Goal: Task Accomplishment & Management: Manage account settings

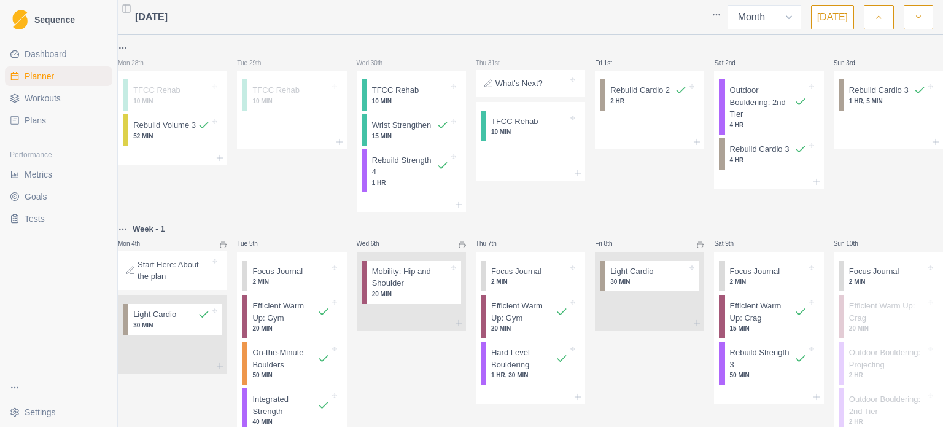
select select "month"
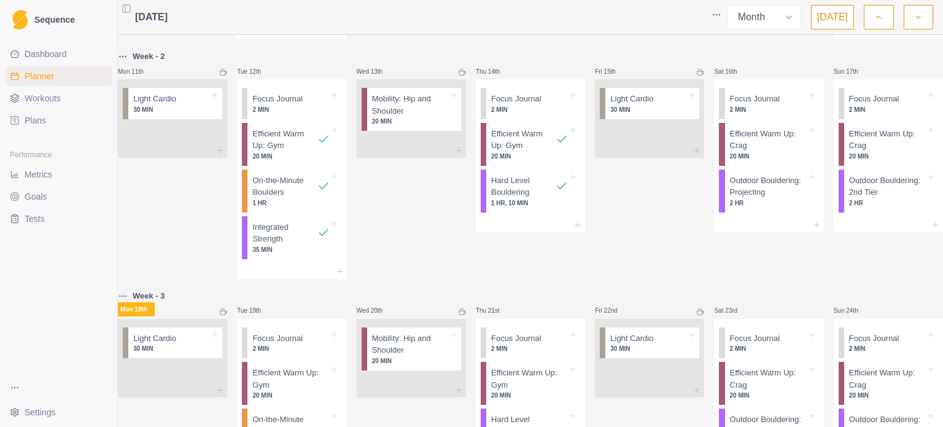
scroll to position [430, 0]
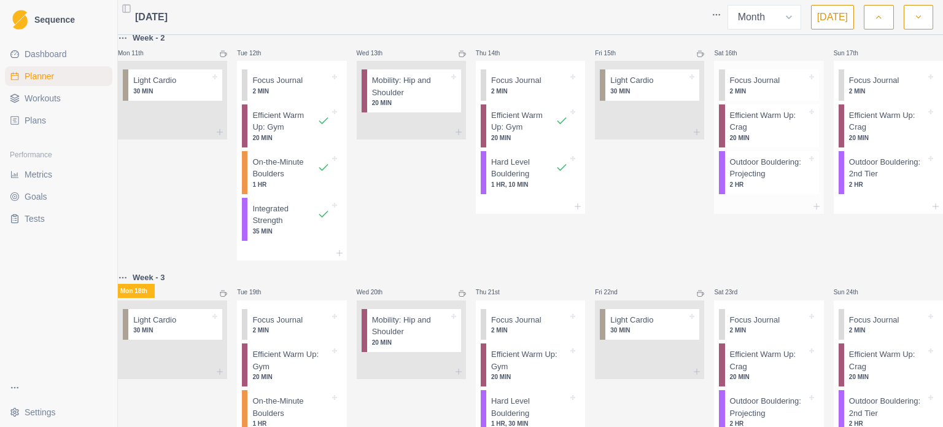
click at [760, 189] on p "2 HR" at bounding box center [768, 184] width 77 height 9
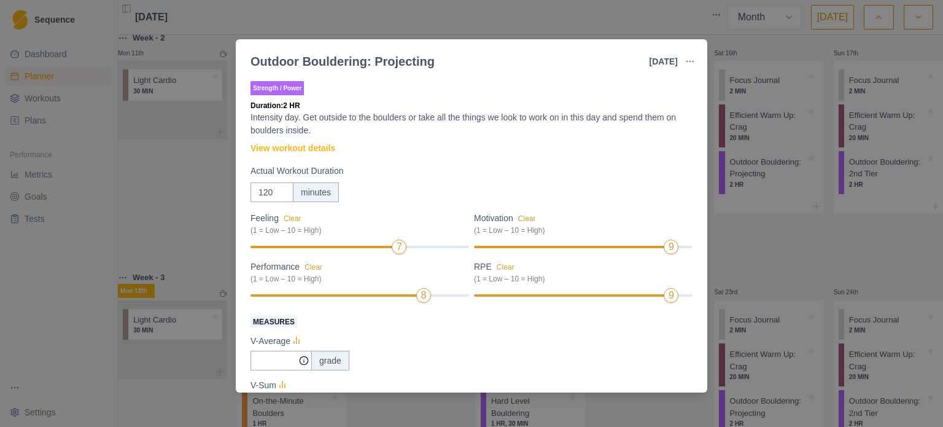
click at [736, 265] on div "Outdoor Bouldering: Projecting [DATE] Link To Goal View Workout Metrics Edit Or…" at bounding box center [471, 213] width 943 height 427
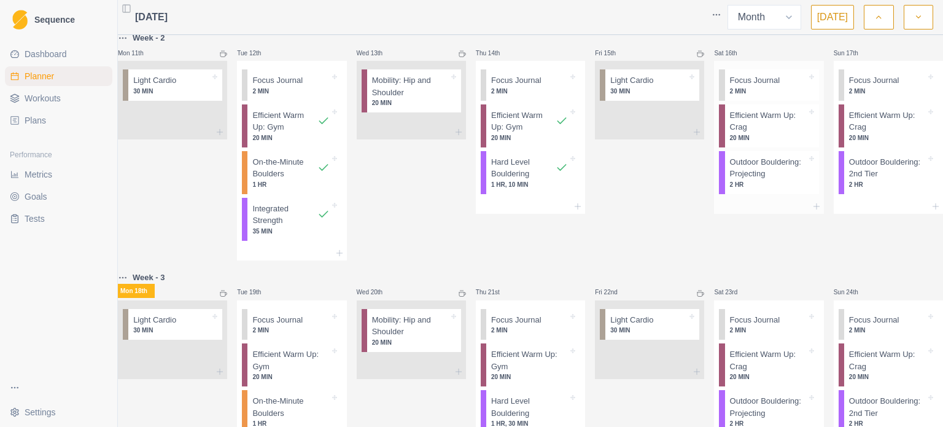
click at [736, 180] on p "Outdoor Bouldering: Projecting" at bounding box center [768, 168] width 77 height 24
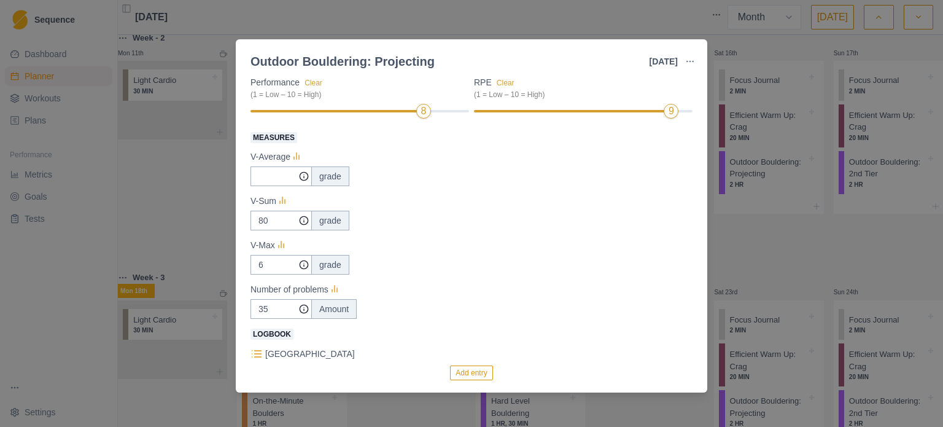
scroll to position [123, 0]
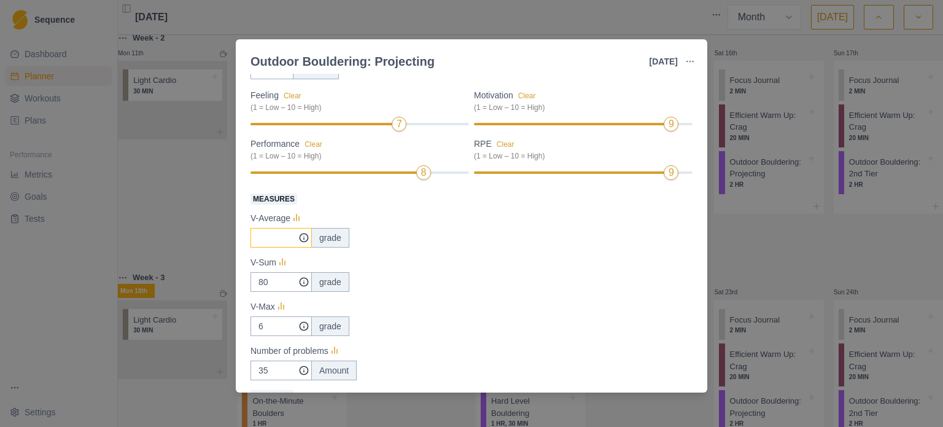
click at [274, 240] on input "Measures" at bounding box center [280, 238] width 61 height 20
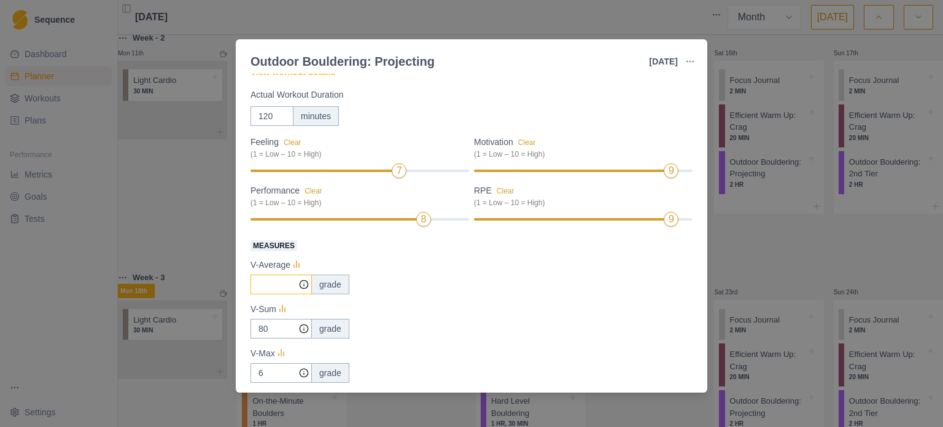
scroll to position [184, 0]
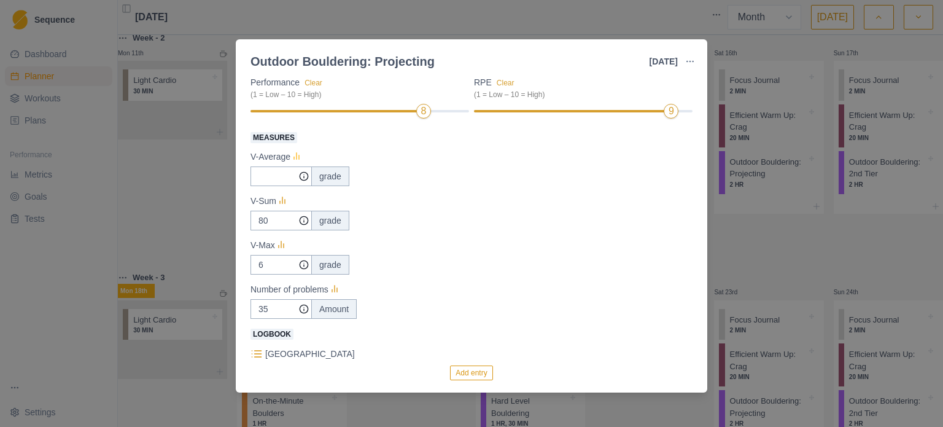
click at [298, 162] on icon at bounding box center [296, 157] width 12 height 12
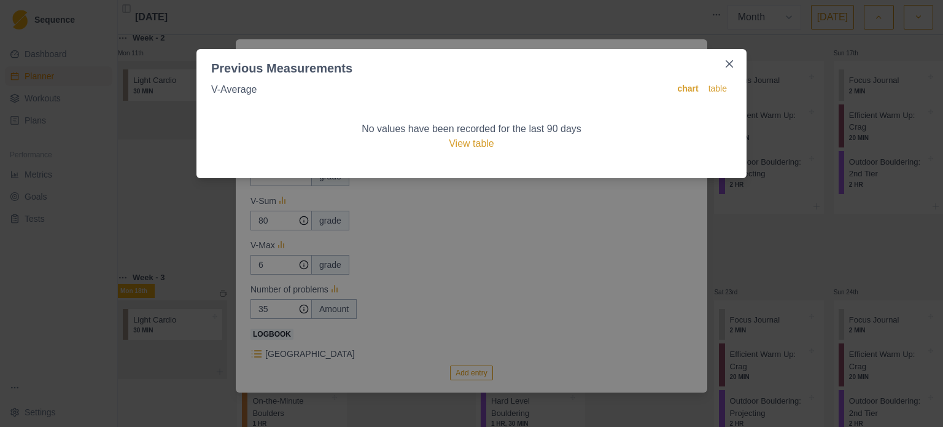
click at [506, 242] on div "Previous Measurements V-Average chart table No values have been recorded for th…" at bounding box center [471, 213] width 943 height 427
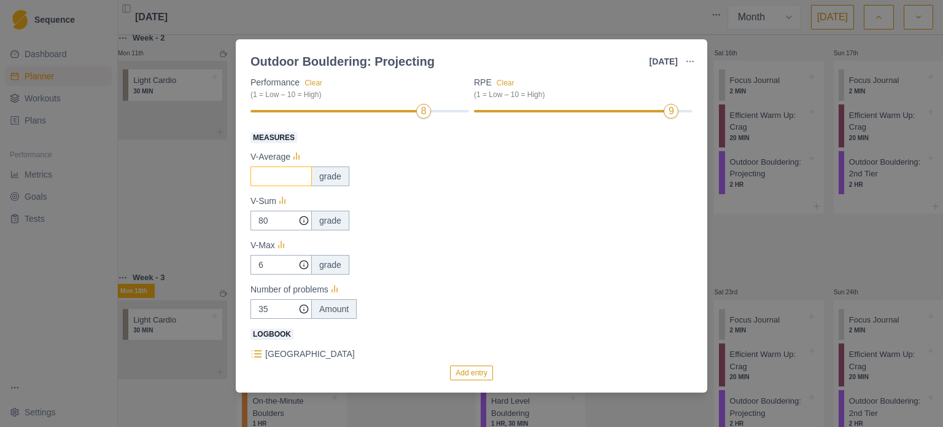
click at [275, 178] on input "Measures" at bounding box center [280, 176] width 61 height 20
click at [283, 226] on input "80" at bounding box center [280, 221] width 61 height 20
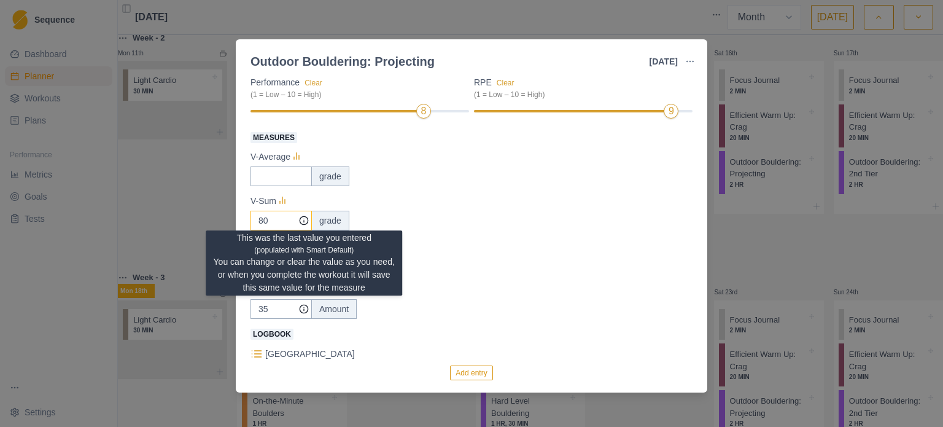
click at [302, 222] on icon at bounding box center [304, 220] width 10 height 10
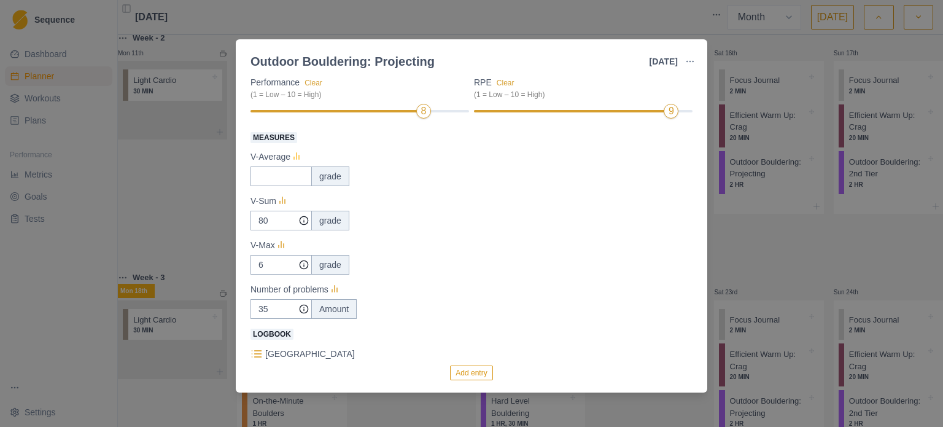
click at [297, 155] on icon at bounding box center [296, 157] width 12 height 12
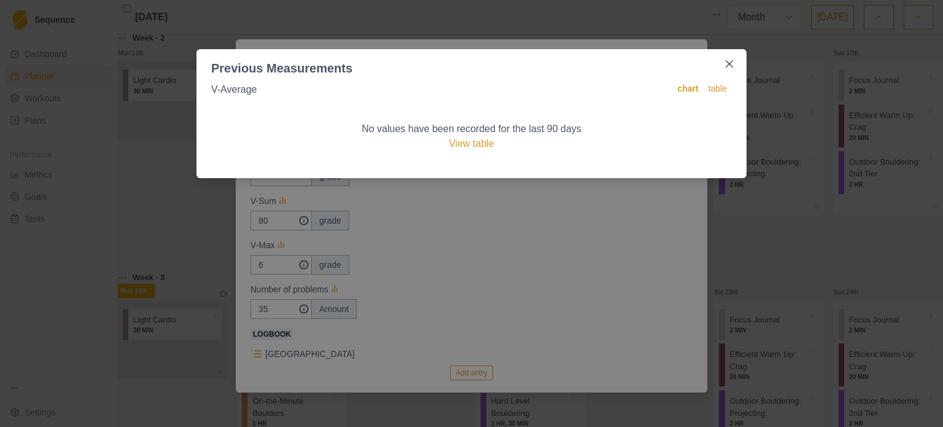
click at [561, 205] on div "Previous Measurements V-Average chart table No values have been recorded for th…" at bounding box center [471, 213] width 943 height 427
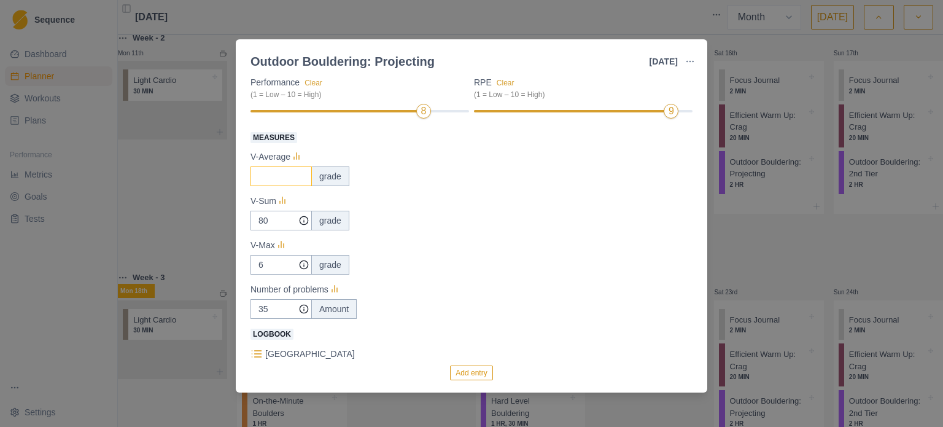
click at [260, 176] on input "Measures" at bounding box center [280, 176] width 61 height 20
type input "4"
click at [266, 220] on input "80" at bounding box center [280, 221] width 61 height 20
type input "25"
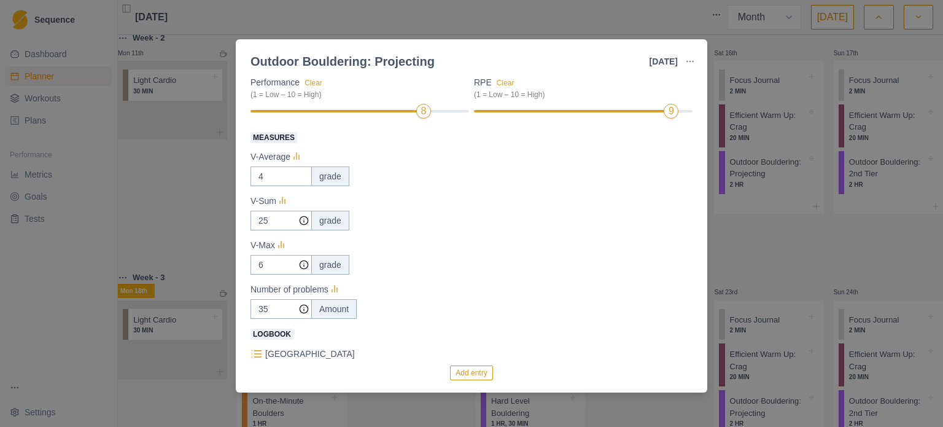
click at [459, 208] on div "V-Sum" at bounding box center [471, 200] width 442 height 15
click at [276, 230] on input "6" at bounding box center [280, 221] width 61 height 20
type input "8"
click at [280, 230] on input "35" at bounding box center [280, 221] width 61 height 20
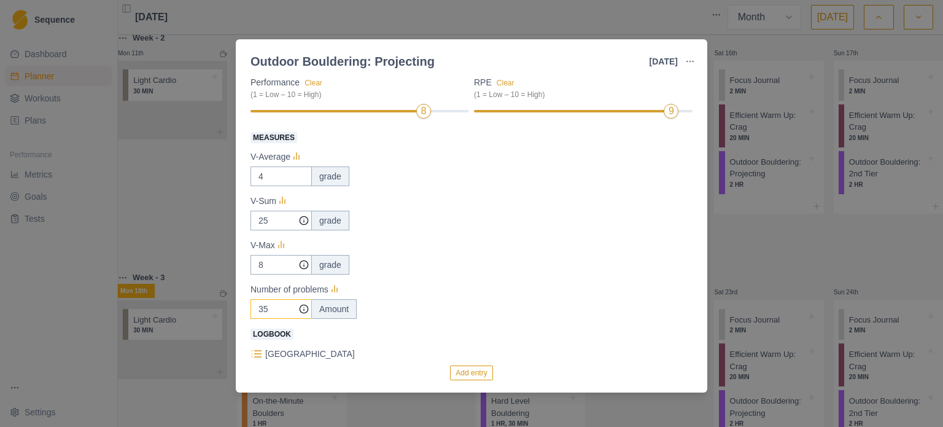
click at [280, 230] on input "35" at bounding box center [280, 221] width 61 height 20
click at [281, 230] on input "54" at bounding box center [280, 221] width 61 height 20
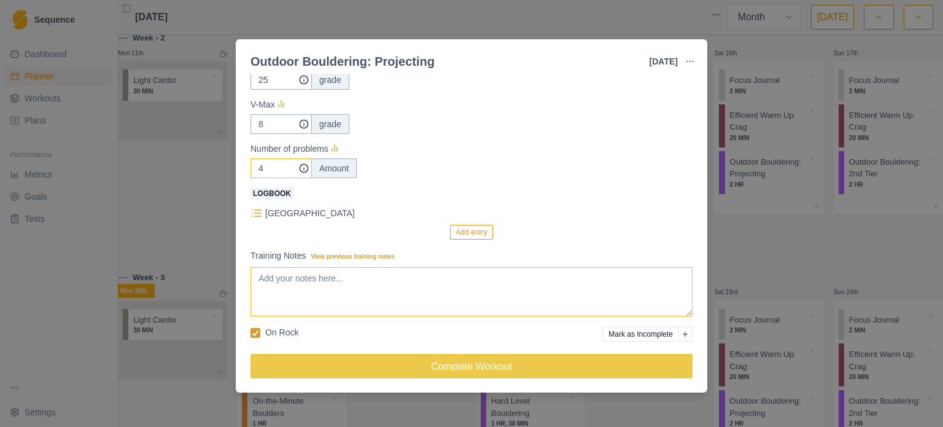
scroll to position [329, 0]
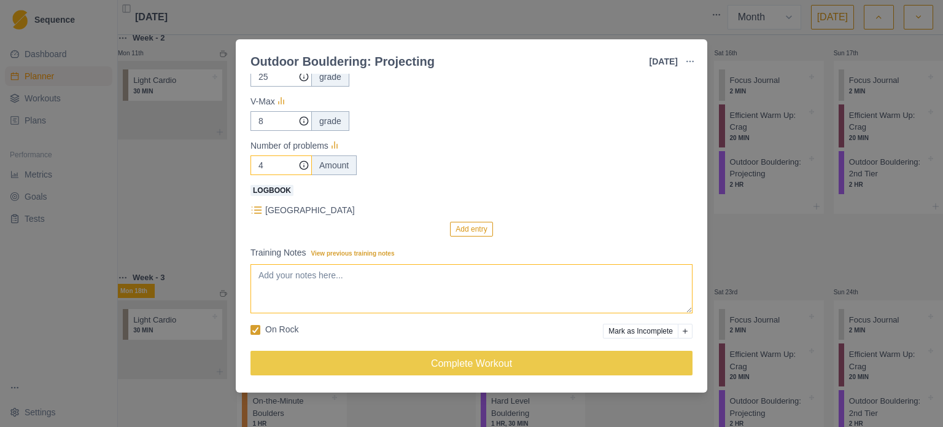
type input "4"
click at [358, 282] on textarea "Training Notes View previous training notes" at bounding box center [471, 288] width 442 height 49
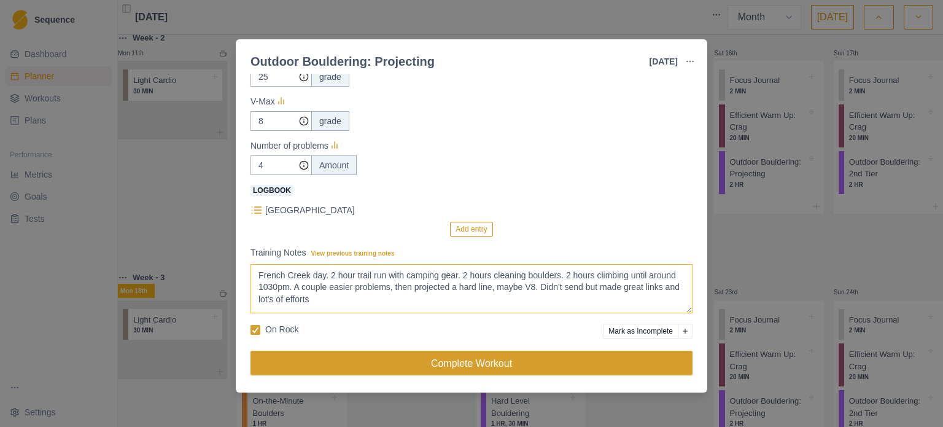
type textarea "French Creek day. 2 hour trail run with camping gear. 2 hours cleaning boulders…"
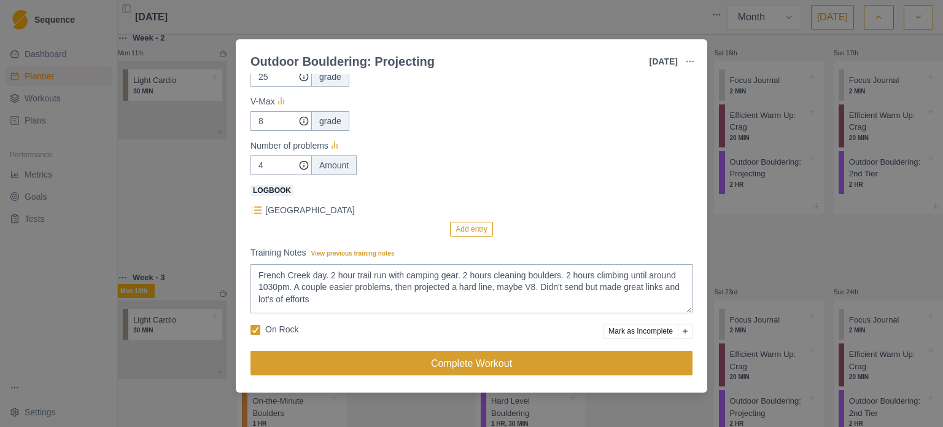
click at [435, 363] on button "Complete Workout" at bounding box center [471, 362] width 442 height 25
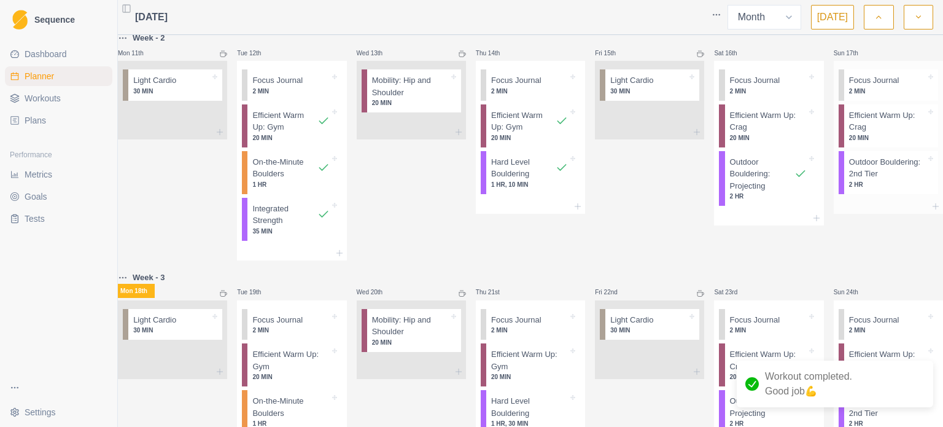
click at [868, 180] on p "Outdoor Bouldering: 2nd Tier" at bounding box center [887, 168] width 77 height 24
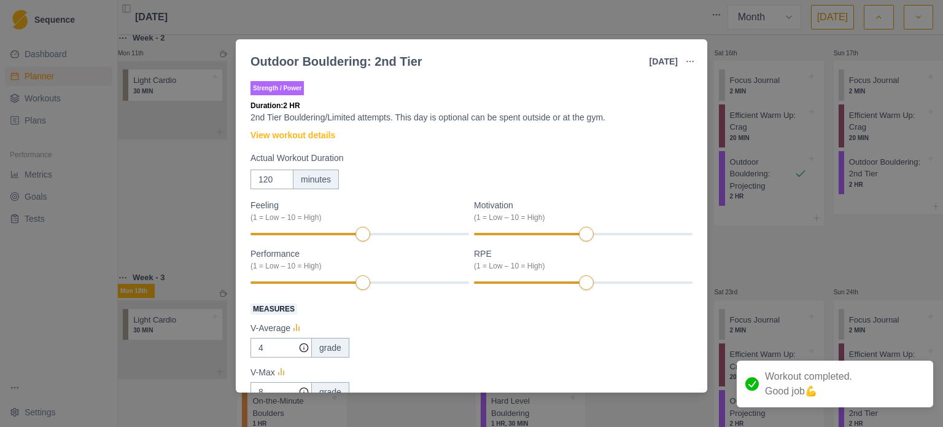
click at [597, 39] on header "Outdoor Bouldering: 2nd Tier [DATE] Link To Goal View Workout Metrics Edit Orig…" at bounding box center [471, 56] width 471 height 34
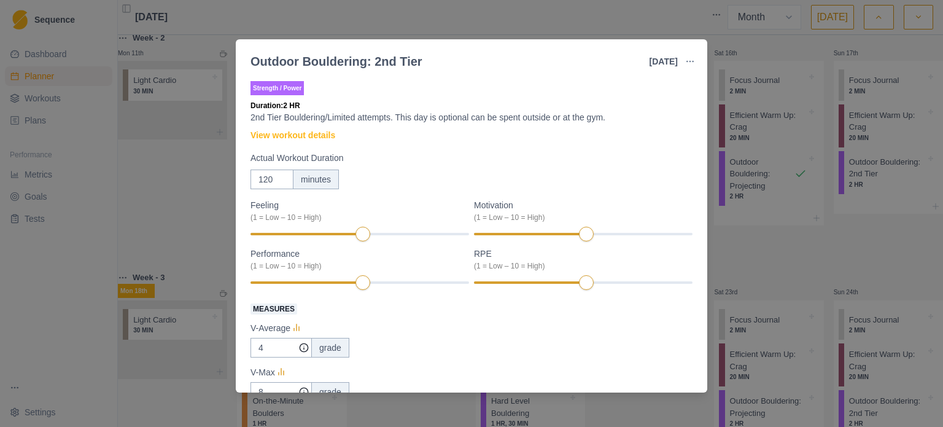
click at [768, 268] on div "Outdoor Bouldering: 2nd Tier [DATE] Link To Goal View Workout Metrics Edit Orig…" at bounding box center [471, 213] width 943 height 427
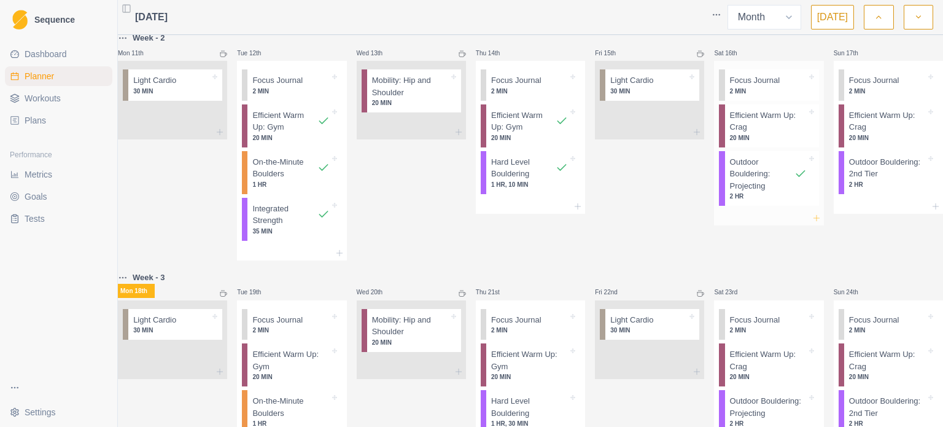
click at [811, 223] on icon at bounding box center [816, 218] width 10 height 10
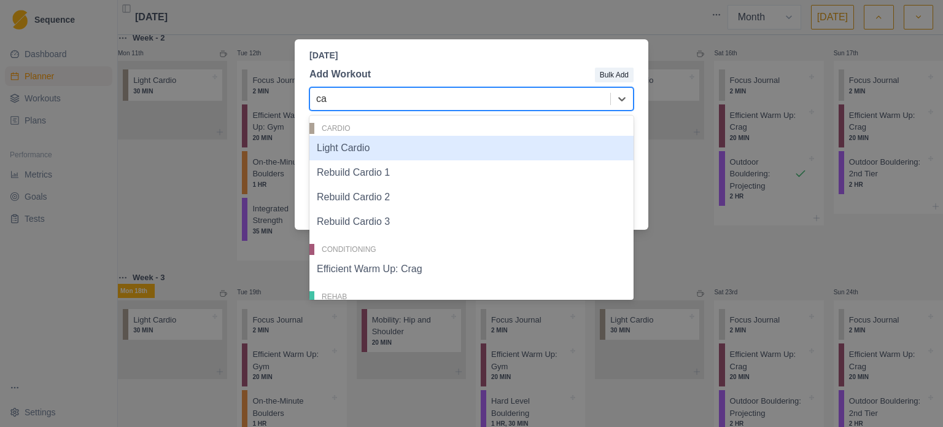
type input "car"
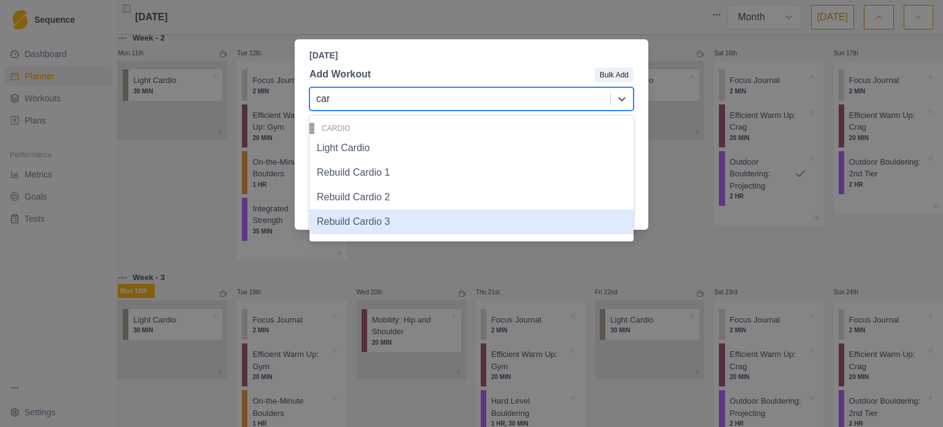
click at [406, 228] on div "Rebuild Cardio 3" at bounding box center [471, 221] width 324 height 25
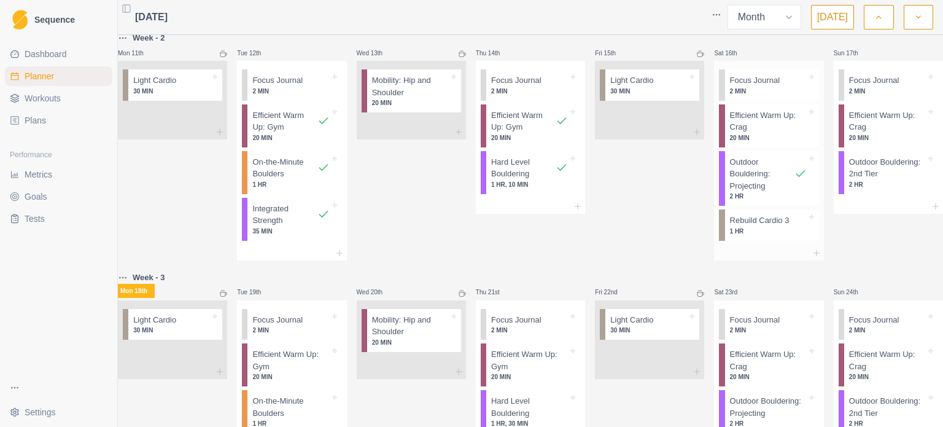
click at [770, 226] on p "Rebuild Cardio 3" at bounding box center [760, 220] width 60 height 12
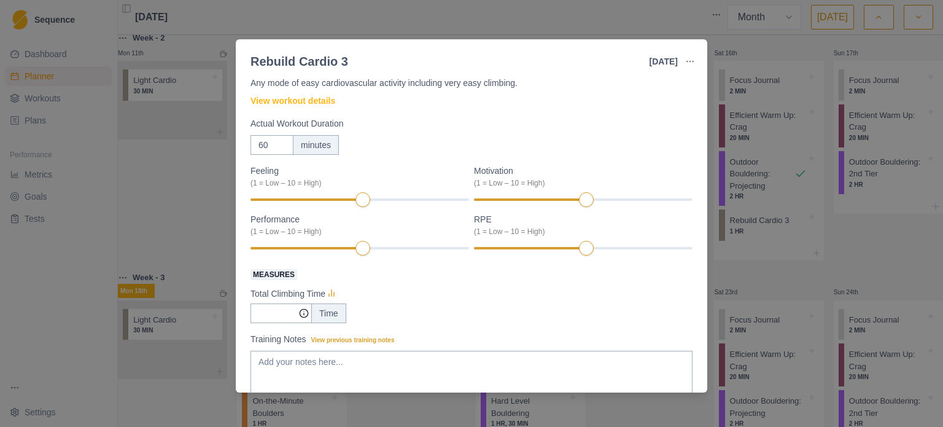
scroll to position [61, 0]
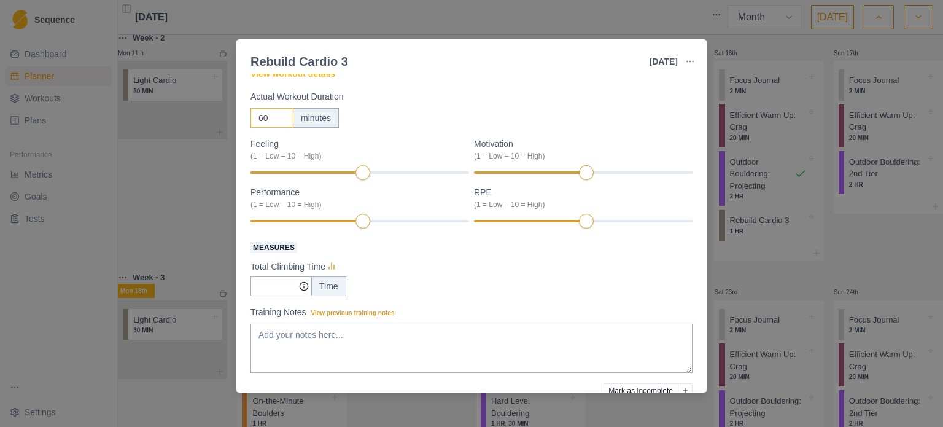
click at [273, 114] on input "60" at bounding box center [271, 118] width 43 height 20
click at [410, 222] on div at bounding box center [335, 221] width 170 height 2
click at [408, 222] on div at bounding box center [335, 221] width 170 height 2
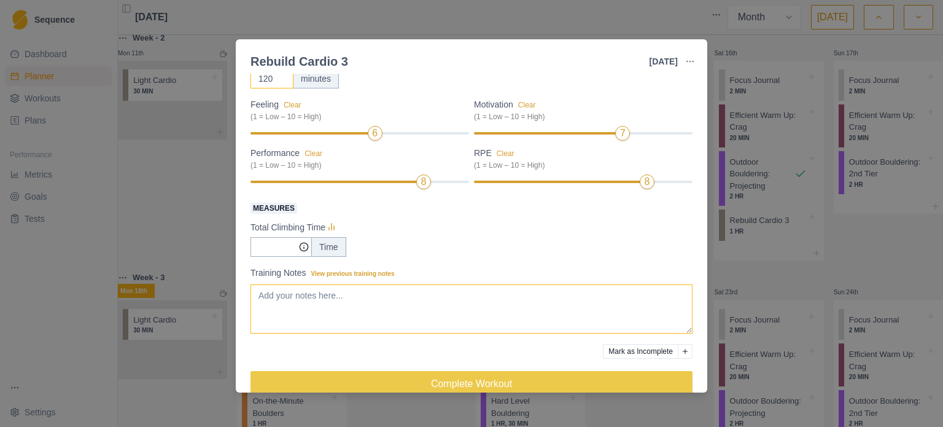
scroll to position [121, 0]
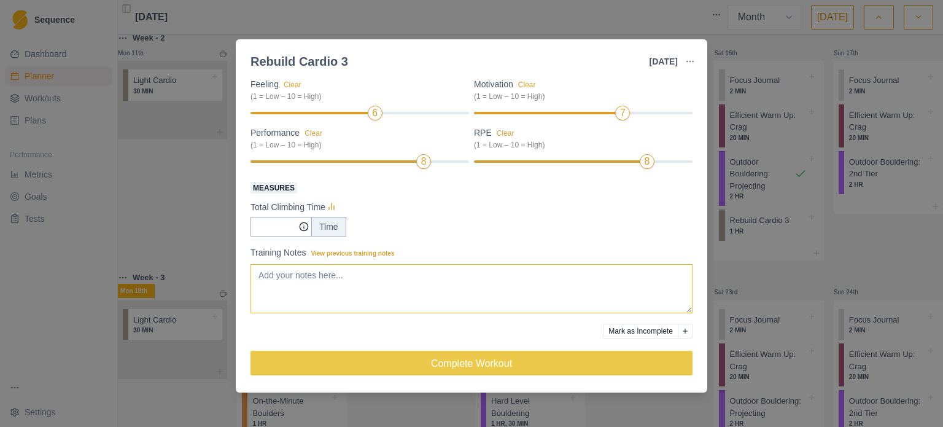
type input "120"
click at [292, 282] on textarea "Training Notes View previous training notes" at bounding box center [471, 288] width 442 height 49
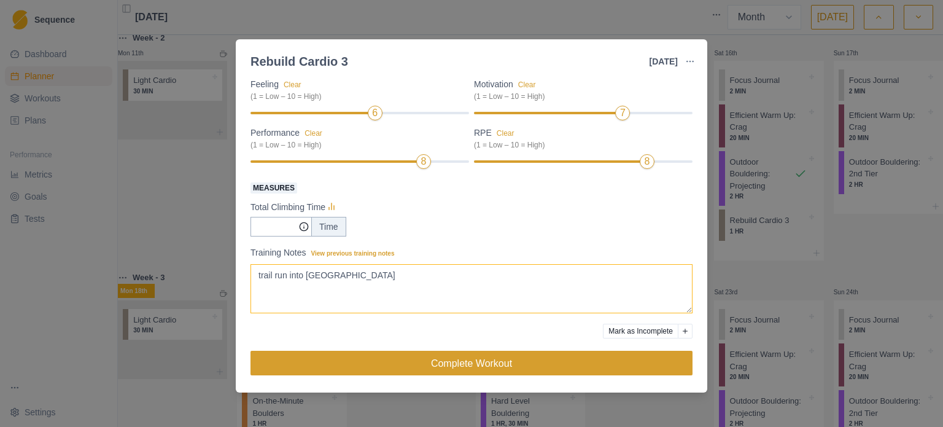
type textarea "trail run into [GEOGRAPHIC_DATA]"
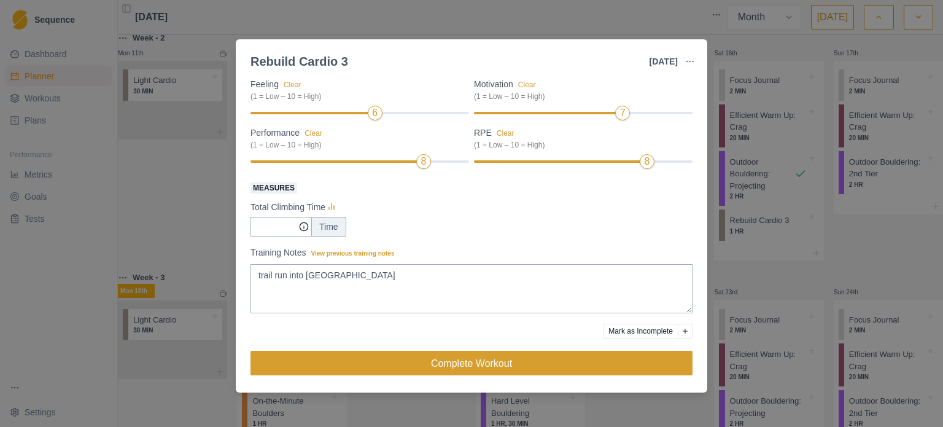
click at [506, 357] on button "Complete Workout" at bounding box center [471, 362] width 442 height 25
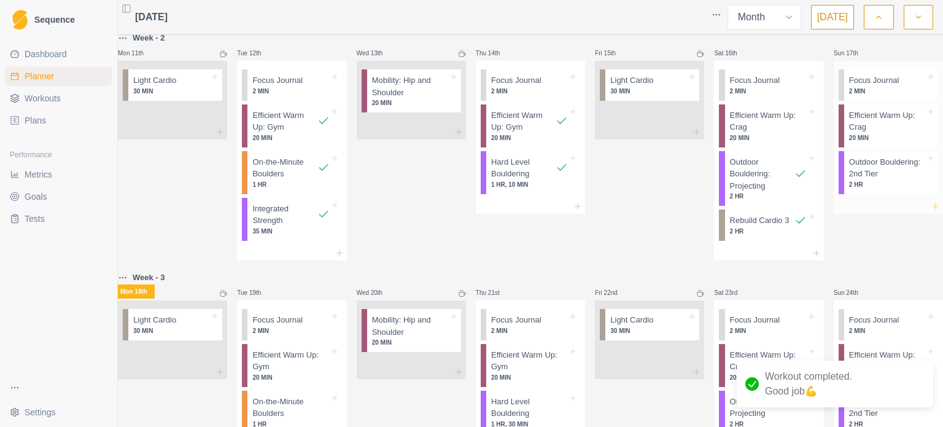
click at [930, 211] on icon at bounding box center [935, 206] width 10 height 10
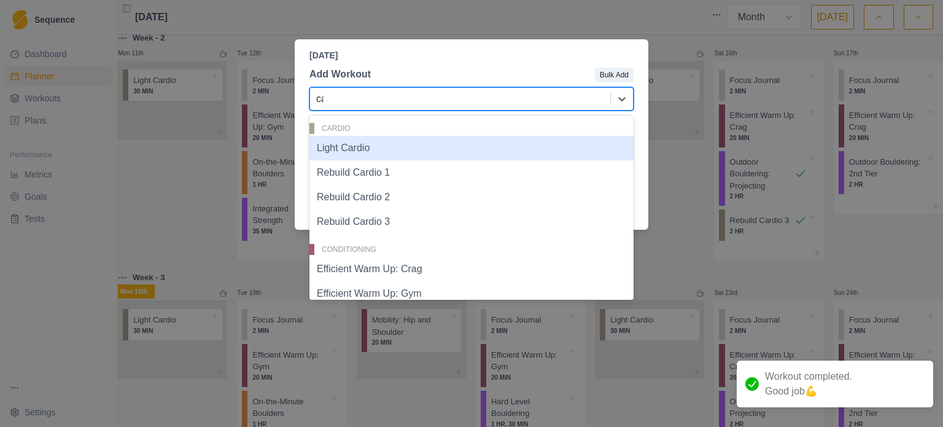
type input "car"
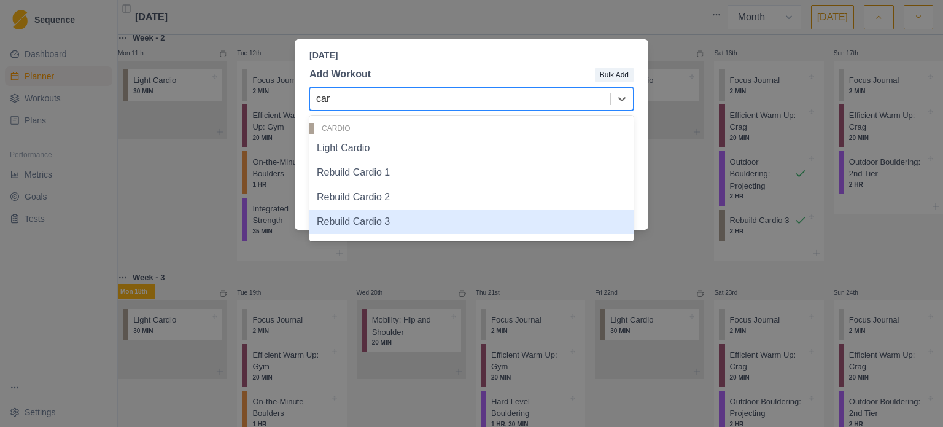
click at [390, 230] on div "Rebuild Cardio 3" at bounding box center [471, 221] width 324 height 25
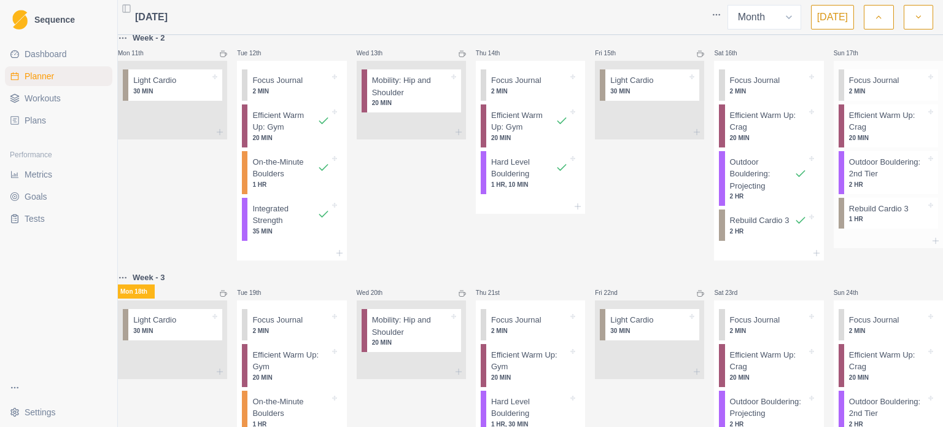
click at [875, 223] on p "1 HR" at bounding box center [887, 218] width 77 height 9
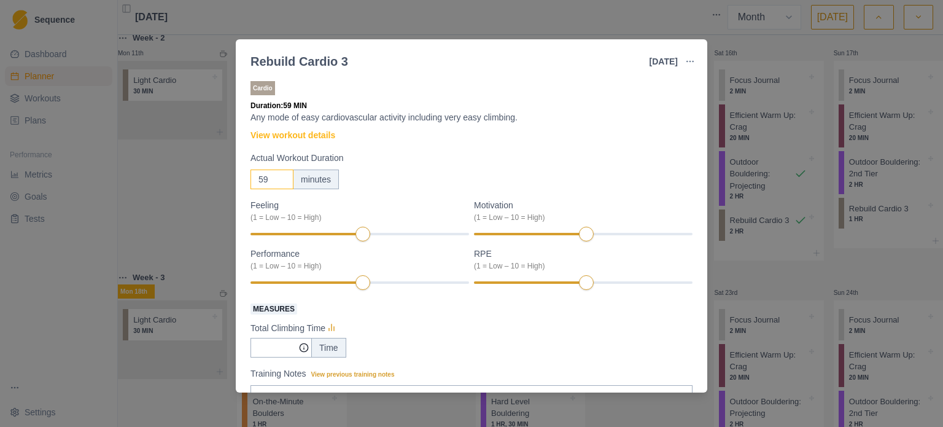
click at [277, 183] on input "59" at bounding box center [271, 179] width 43 height 20
click at [277, 183] on input "58" at bounding box center [271, 179] width 43 height 20
click at [274, 180] on input "58" at bounding box center [271, 179] width 43 height 20
click at [265, 180] on input "58" at bounding box center [271, 179] width 43 height 20
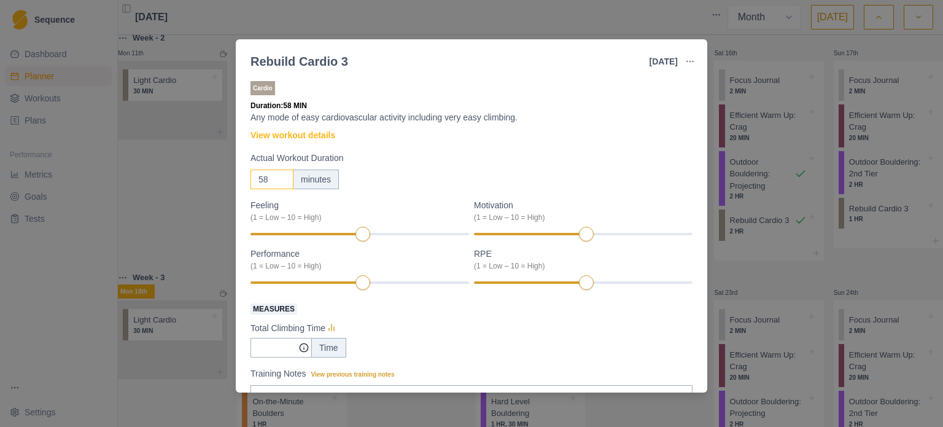
click at [265, 180] on input "58" at bounding box center [271, 179] width 43 height 20
type input "120"
click at [431, 166] on div "Actual Workout Duration 120 minutes" at bounding box center [471, 170] width 442 height 37
click at [555, 235] on div at bounding box center [522, 234] width 97 height 2
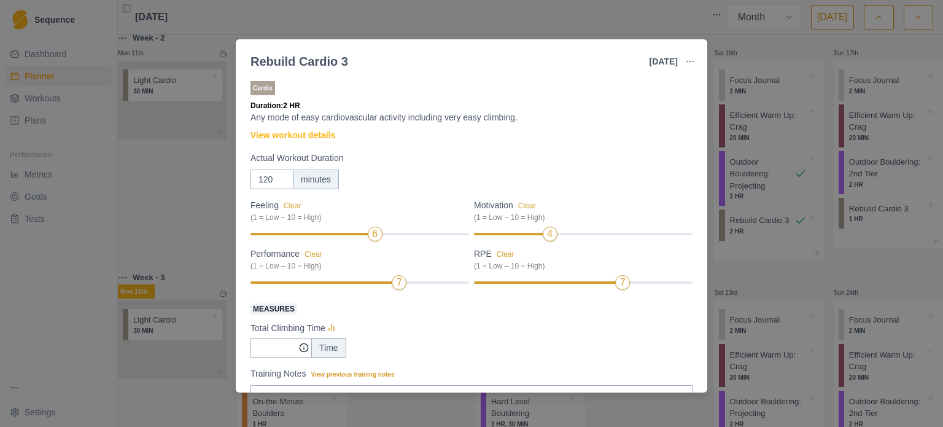
click at [604, 286] on div "7" at bounding box center [583, 282] width 218 height 9
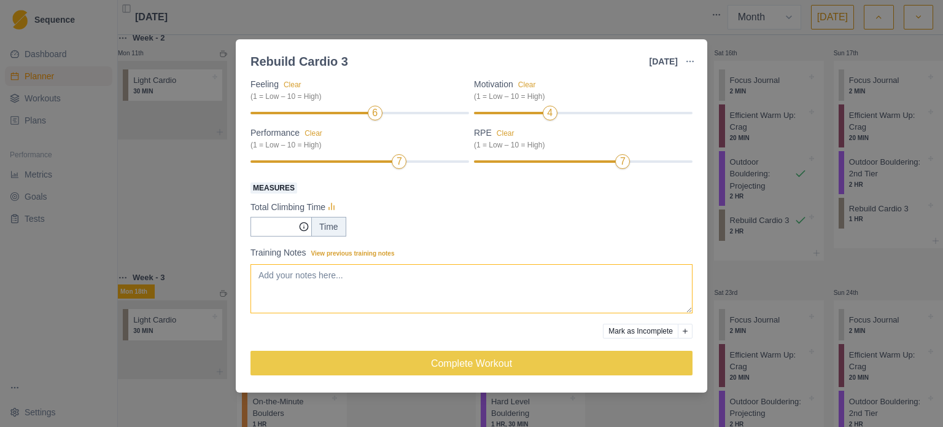
click at [306, 290] on textarea "Training Notes View previous training notes" at bounding box center [471, 288] width 442 height 49
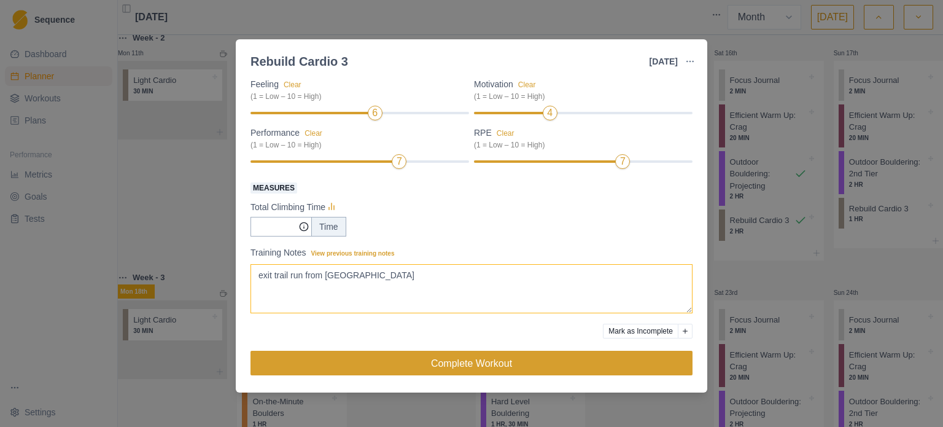
type textarea "exit trail run from [GEOGRAPHIC_DATA]"
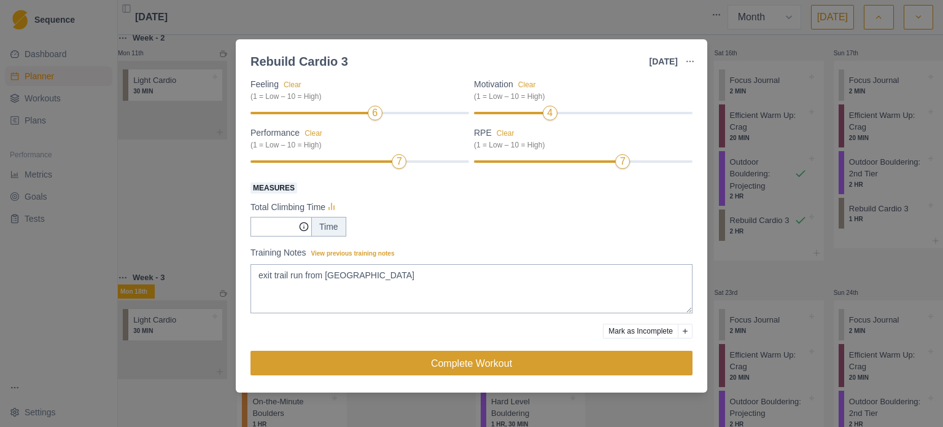
click at [508, 370] on button "Complete Workout" at bounding box center [471, 362] width 442 height 25
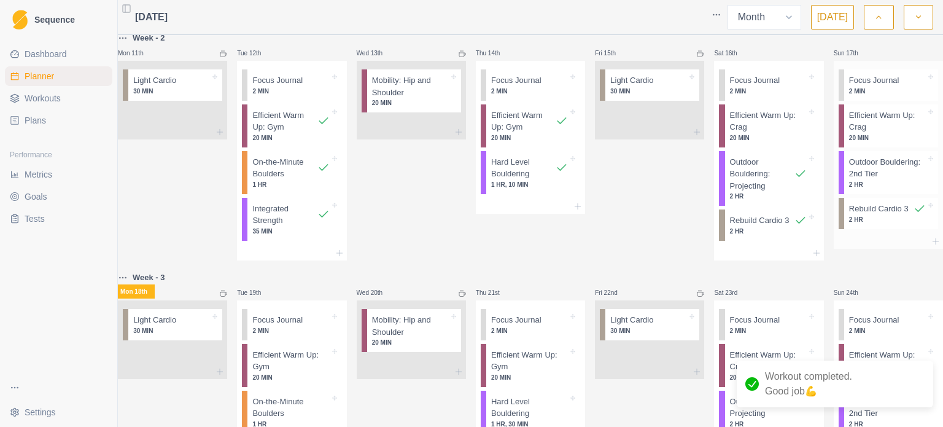
click at [878, 189] on p "2 HR" at bounding box center [887, 184] width 77 height 9
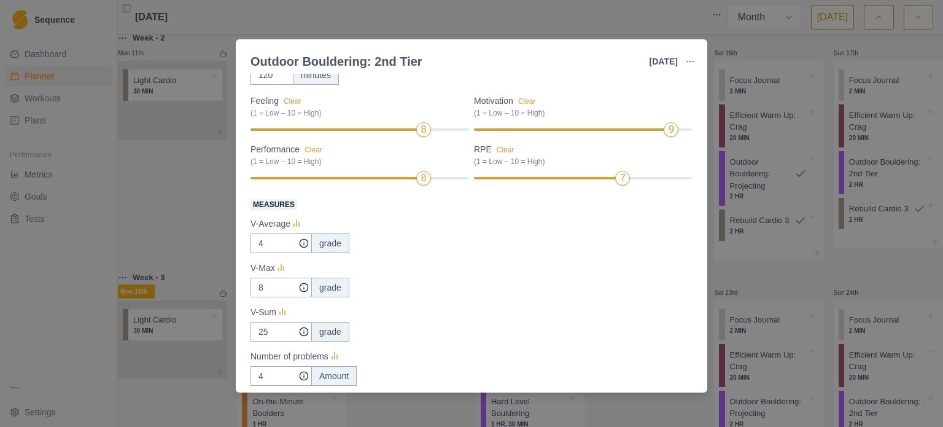
scroll to position [184, 0]
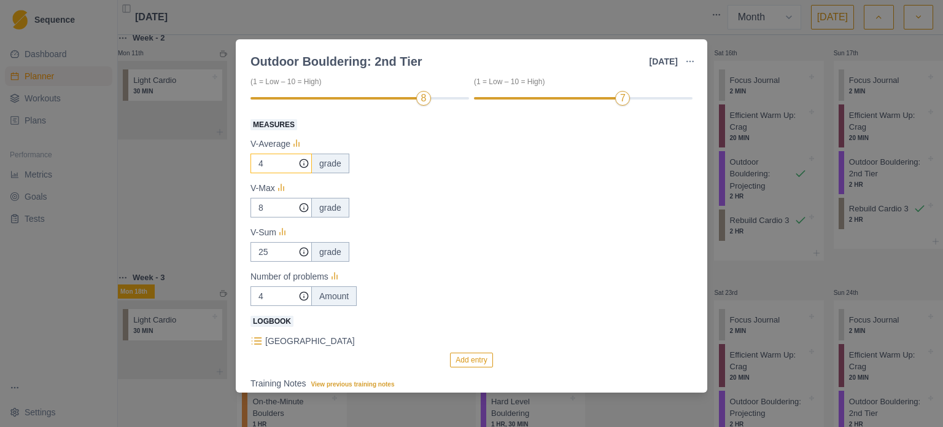
click at [274, 170] on input "4" at bounding box center [280, 163] width 61 height 20
type input "6"
click at [271, 173] on input "8" at bounding box center [280, 163] width 61 height 20
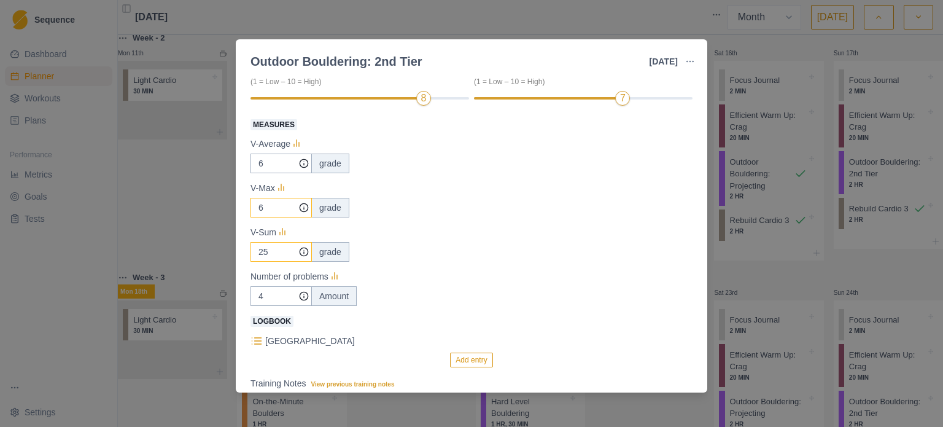
type input "6"
click at [274, 173] on input "25" at bounding box center [280, 163] width 61 height 20
drag, startPoint x: 279, startPoint y: 233, endPoint x: 339, endPoint y: 239, distance: 60.5
click at [330, 236] on div "V-Sum" at bounding box center [471, 232] width 442 height 15
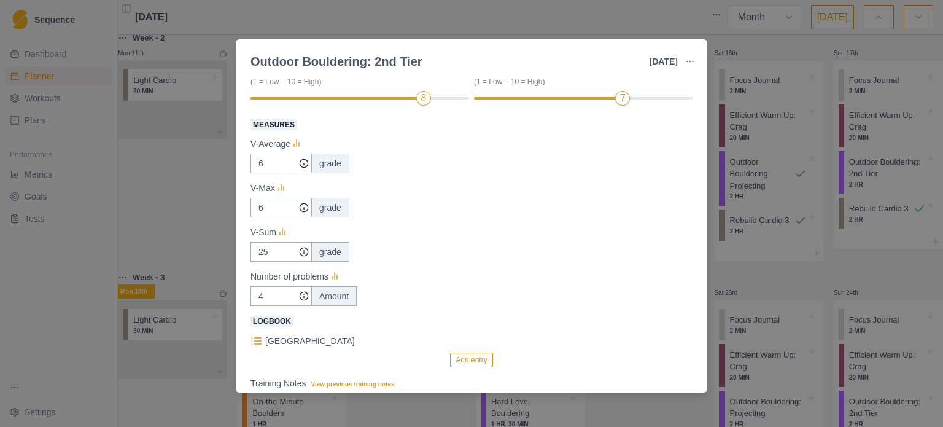
drag, startPoint x: 271, startPoint y: 260, endPoint x: 473, endPoint y: 277, distance: 202.6
click at [473, 277] on div "Number of problems" at bounding box center [471, 276] width 442 height 15
click at [266, 173] on input "25" at bounding box center [280, 163] width 61 height 20
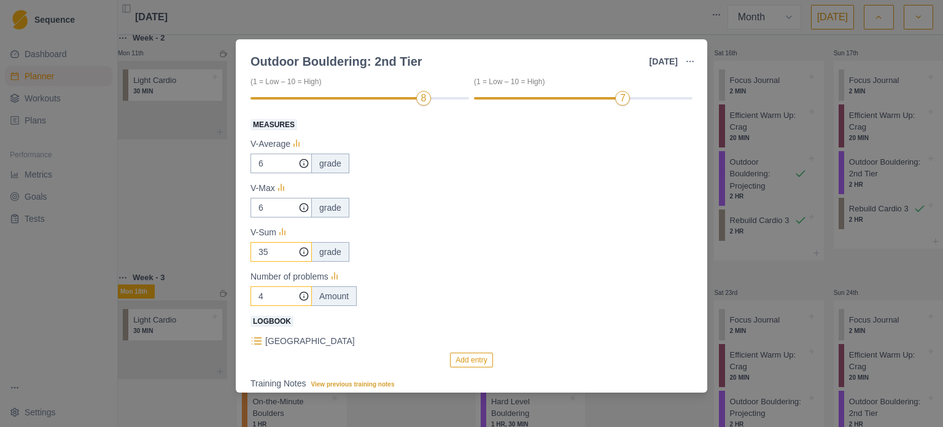
type input "35"
click at [279, 173] on input "4" at bounding box center [280, 163] width 61 height 20
type input "10"
click at [309, 319] on label "Logbook" at bounding box center [467, 320] width 435 height 15
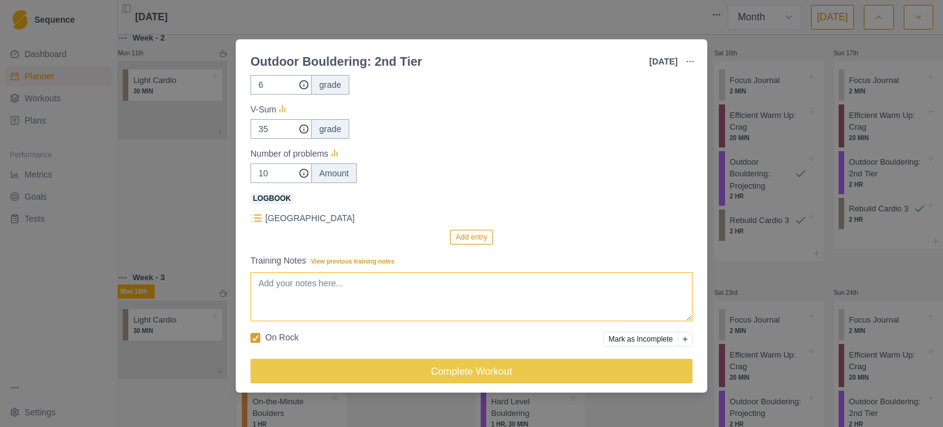
click at [309, 295] on textarea "Training Notes View previous training notes" at bounding box center [471, 296] width 442 height 49
click at [371, 284] on textarea "2nd day of [GEOGRAPHIC_DATA]. climbed a few 5/6s. super fun. then another 2 hou…" at bounding box center [471, 296] width 442 height 49
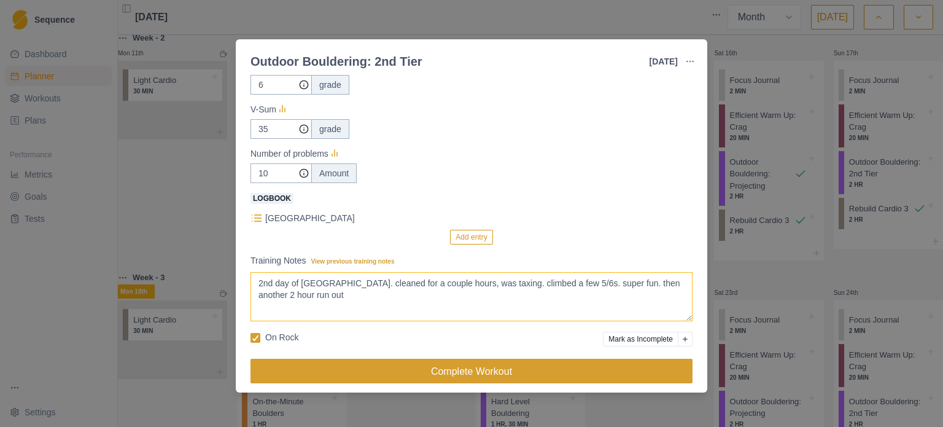
type textarea "2nd day of [GEOGRAPHIC_DATA]. cleaned for a couple hours, was taxing. climbed a…"
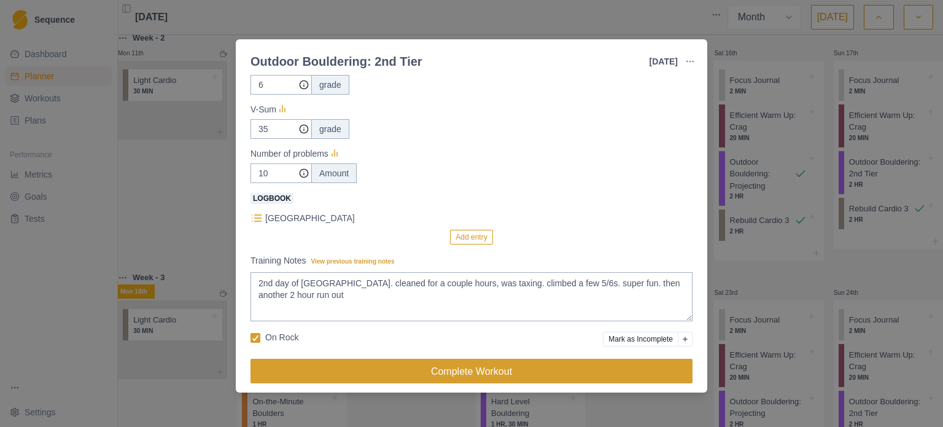
click at [398, 364] on button "Complete Workout" at bounding box center [471, 370] width 442 height 25
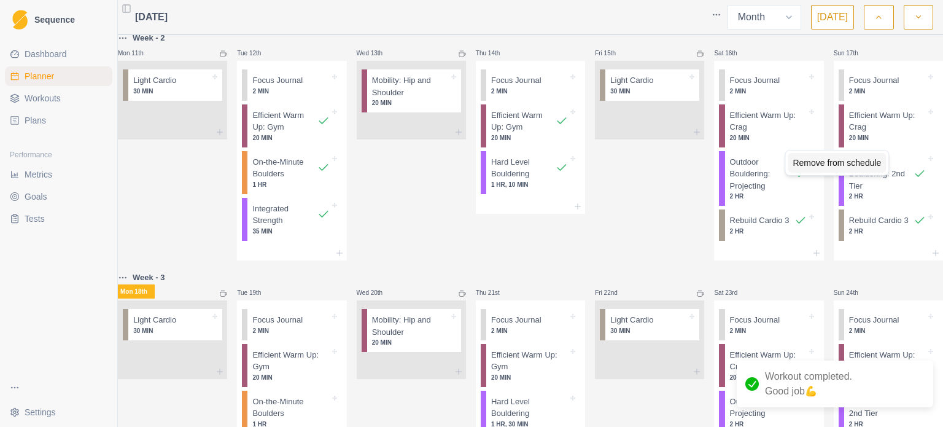
click at [810, 164] on div "Remove from schedule" at bounding box center [836, 163] width 98 height 20
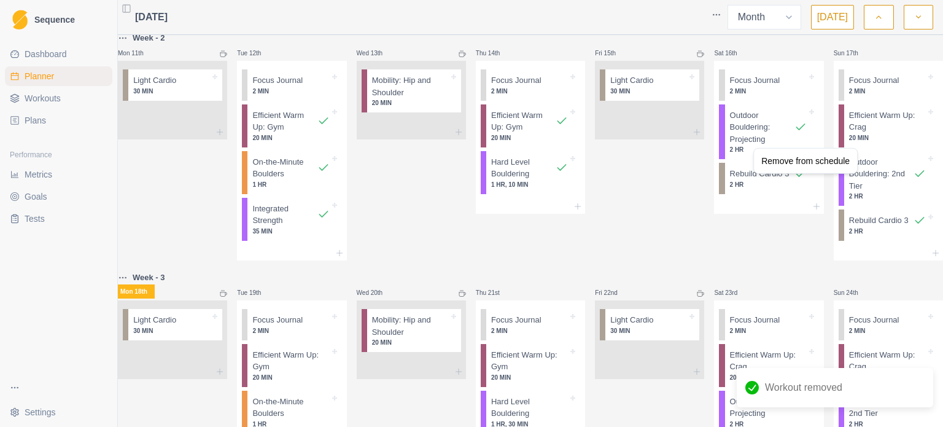
click at [627, 188] on html "Sequence Dashboard Planner Workouts Plans Performance Metrics Goals Tests Setti…" at bounding box center [471, 213] width 943 height 427
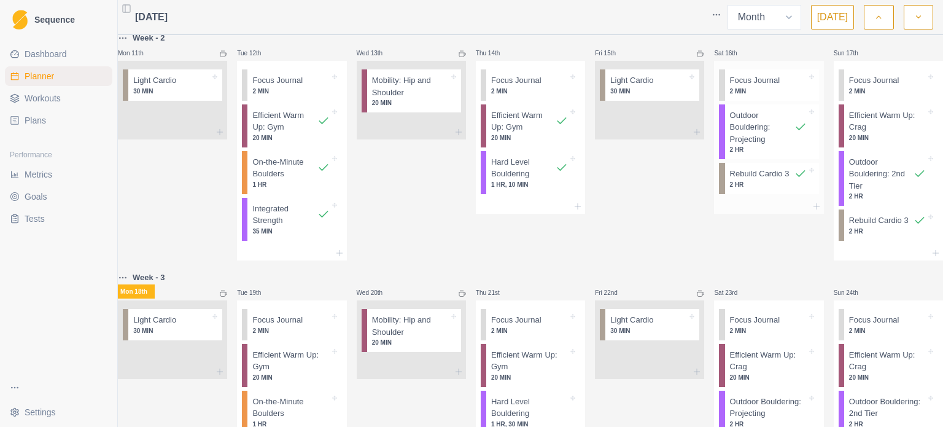
click at [757, 214] on div at bounding box center [768, 206] width 109 height 15
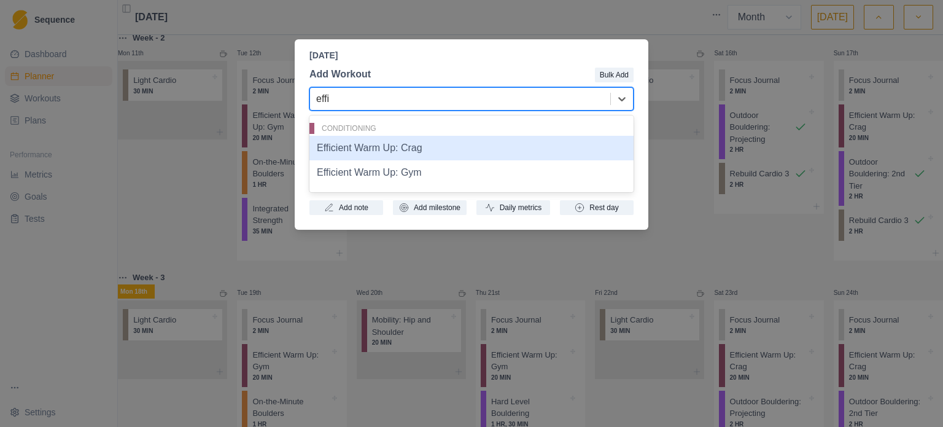
type input "effic"
click at [425, 147] on div "Efficient Warm Up: Crag" at bounding box center [471, 148] width 324 height 25
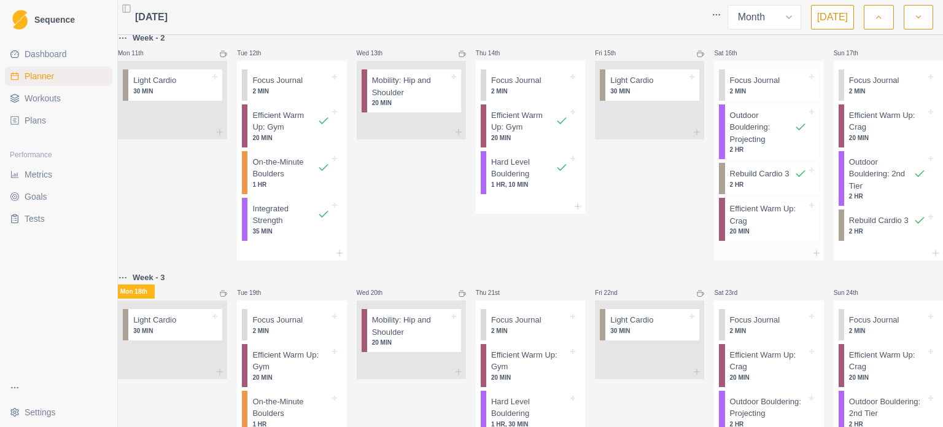
click at [750, 226] on p "Efficient Warm Up: Crag" at bounding box center [768, 215] width 77 height 24
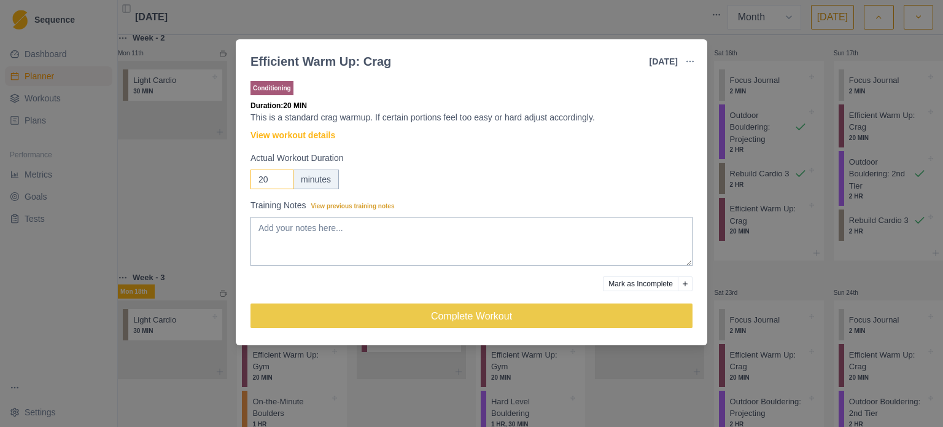
click at [263, 177] on input "20" at bounding box center [271, 179] width 43 height 20
click at [406, 21] on div "Efficient Warm Up: Crag [DATE] Link To Goal View Workout Metrics Edit Original …" at bounding box center [471, 213] width 943 height 427
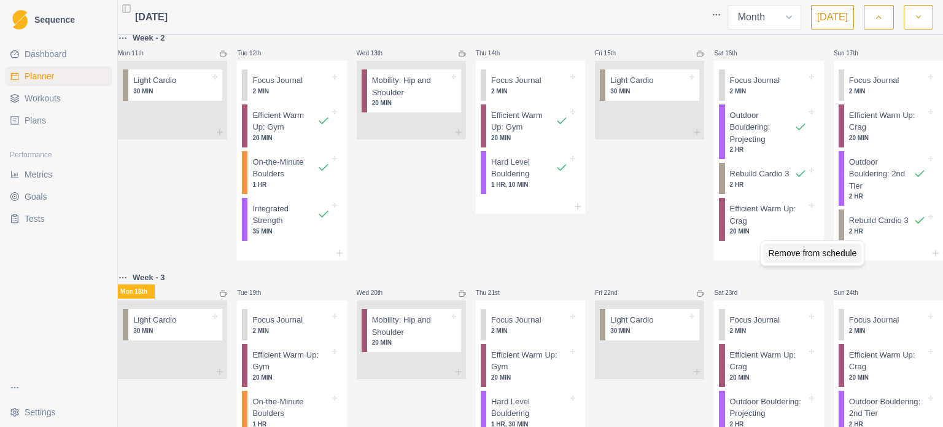
click at [781, 250] on div "Remove from schedule" at bounding box center [812, 253] width 98 height 20
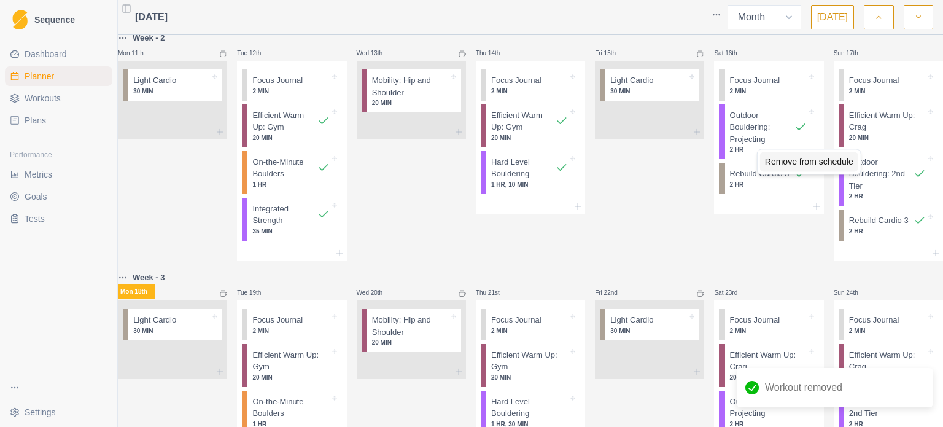
click at [802, 164] on div "Remove from schedule" at bounding box center [809, 162] width 98 height 20
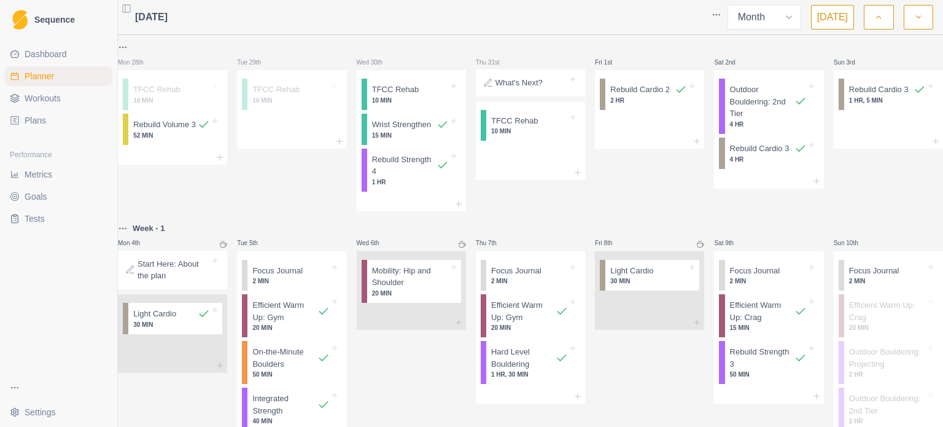
scroll to position [0, 0]
click at [874, 15] on icon "button" at bounding box center [878, 17] width 9 height 12
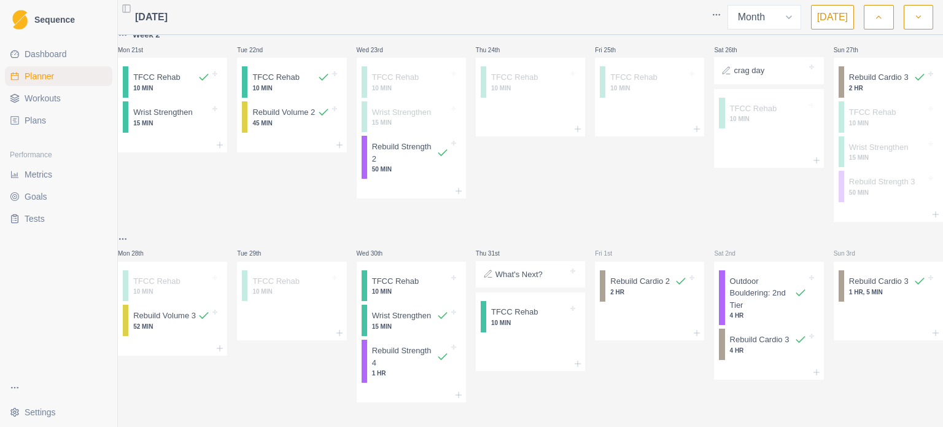
scroll to position [503, 0]
click at [916, 28] on button "button" at bounding box center [917, 17] width 29 height 25
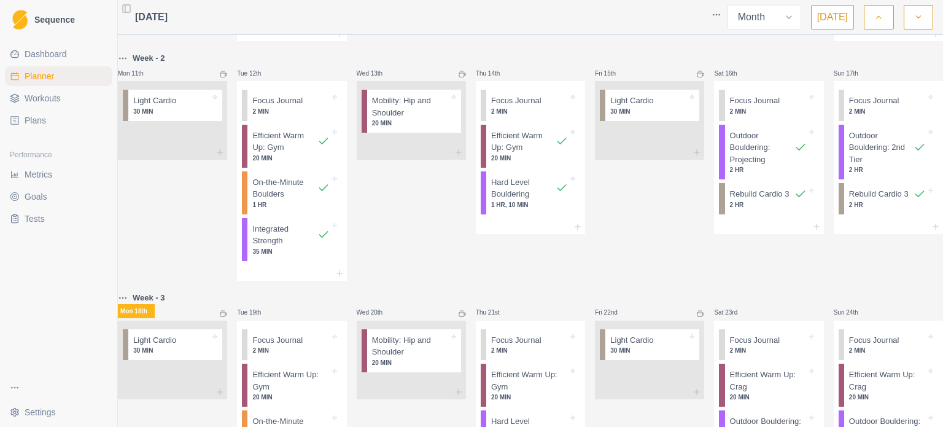
scroll to position [329, 0]
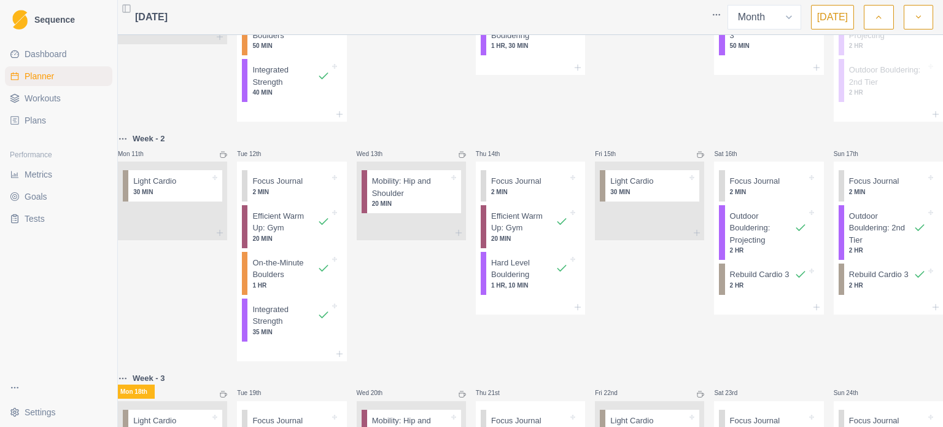
click at [56, 46] on link "Dashboard" at bounding box center [58, 54] width 107 height 20
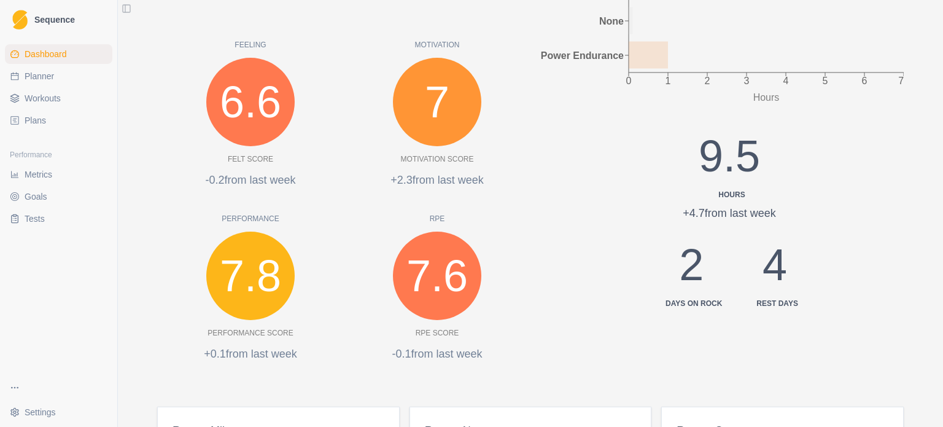
scroll to position [336, 0]
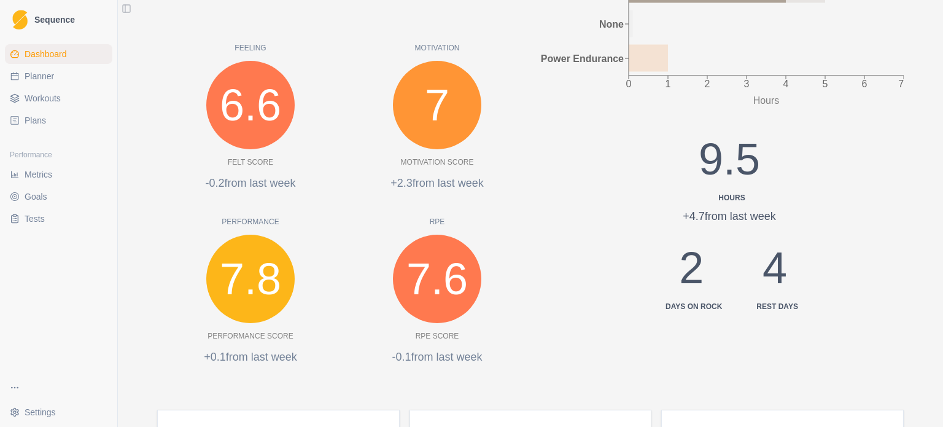
click at [15, 161] on div "Performance" at bounding box center [58, 155] width 107 height 20
click at [17, 166] on link "Metrics" at bounding box center [58, 174] width 107 height 20
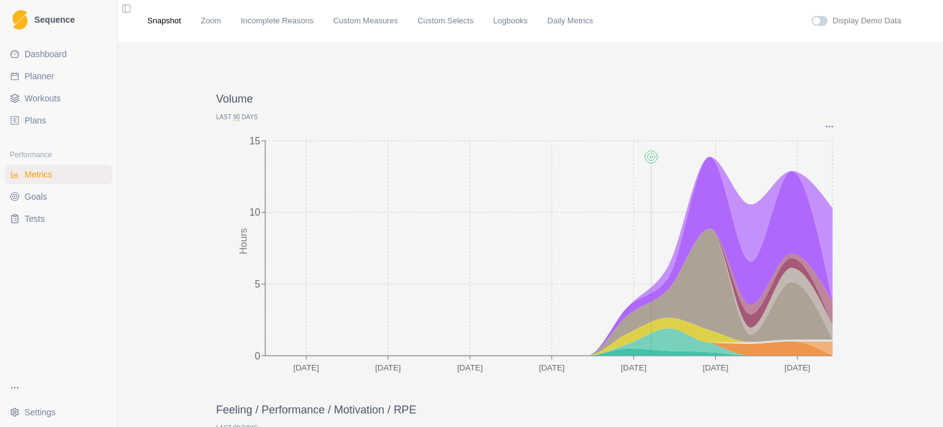
click at [813, 20] on span at bounding box center [816, 20] width 7 height 7
click at [811, 16] on input "checkbox" at bounding box center [811, 15] width 1 height 1
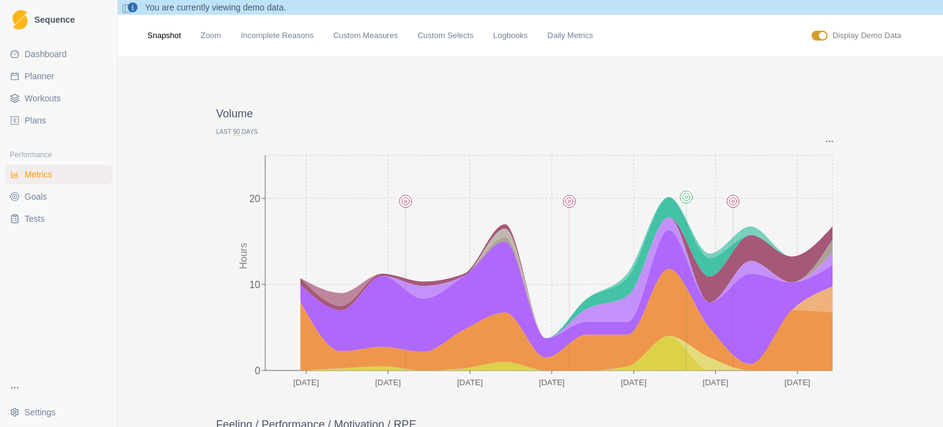
click at [819, 36] on span at bounding box center [822, 35] width 7 height 7
click at [811, 31] on input "checkbox" at bounding box center [811, 30] width 1 height 1
checkbox input "false"
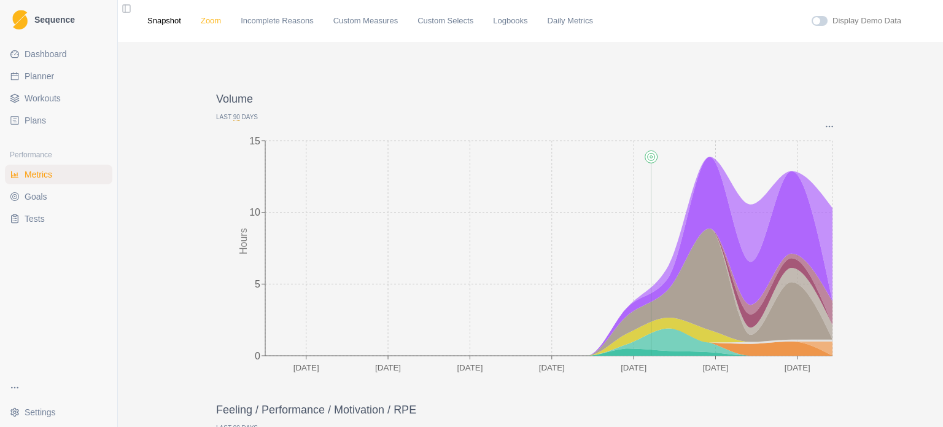
click at [201, 21] on link "Zoom" at bounding box center [211, 21] width 20 height 12
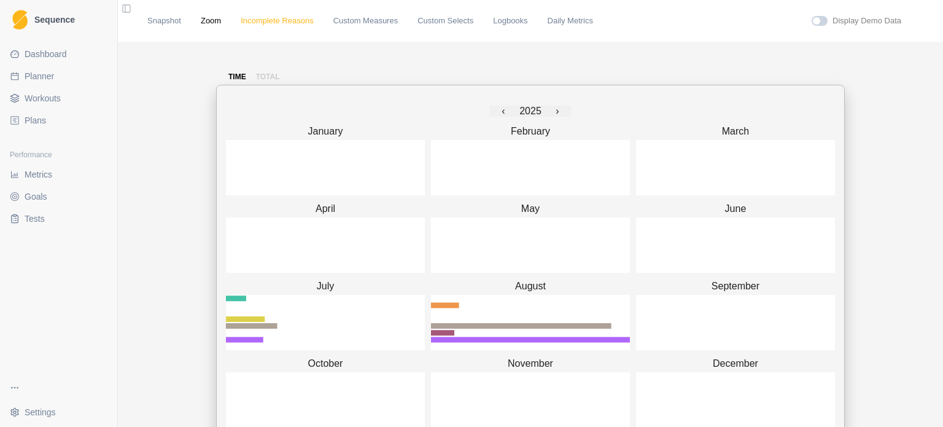
click at [244, 25] on link "Incomplete Reasons" at bounding box center [277, 21] width 73 height 12
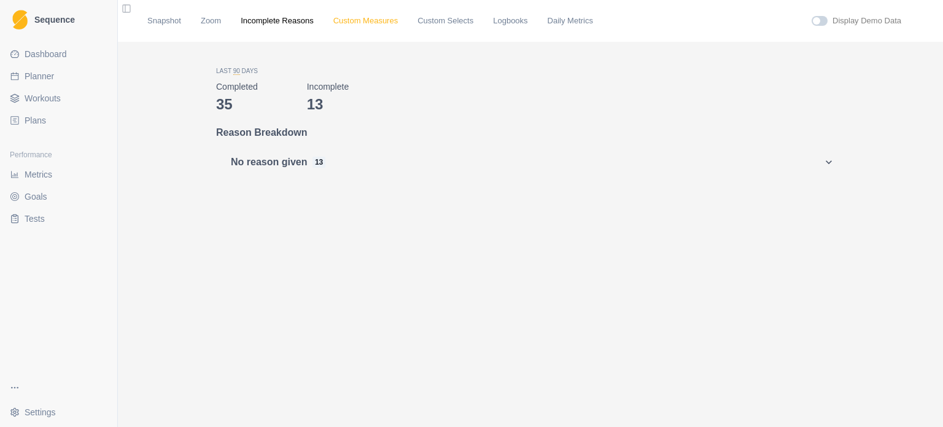
click at [342, 26] on link "Custom Measures" at bounding box center [365, 21] width 64 height 12
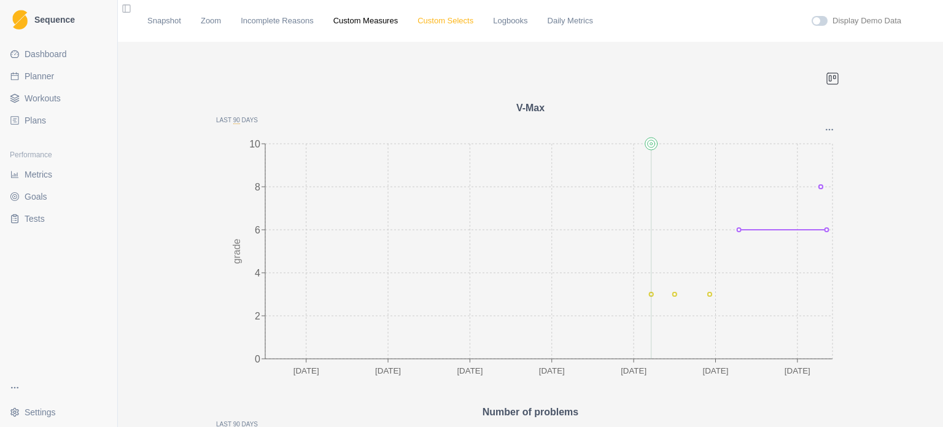
click at [425, 19] on link "Custom Selects" at bounding box center [445, 21] width 56 height 12
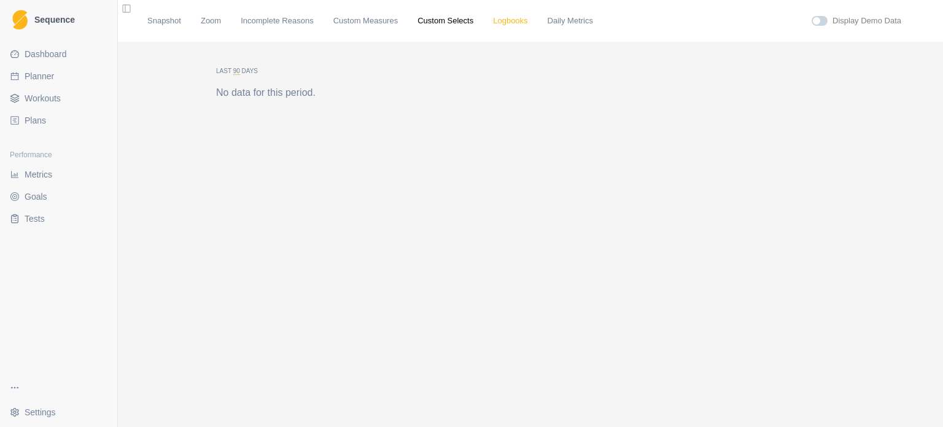
click at [493, 24] on link "Logbooks" at bounding box center [510, 21] width 34 height 12
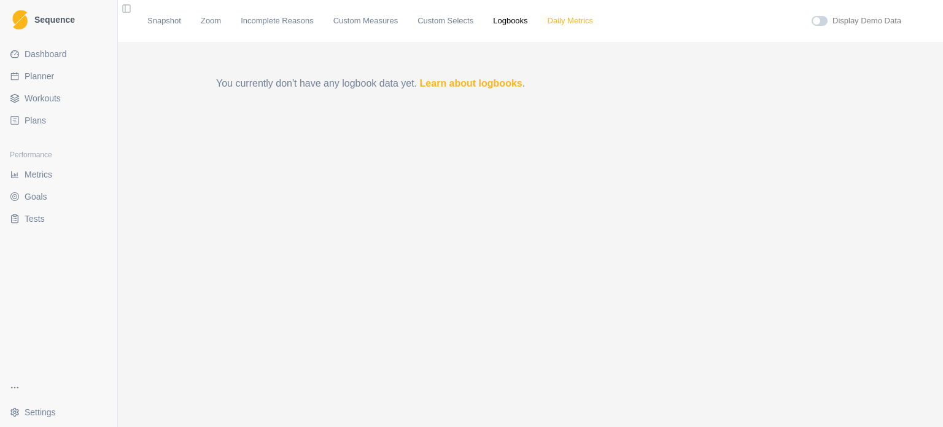
click at [548, 26] on link "Daily Metrics" at bounding box center [569, 21] width 45 height 12
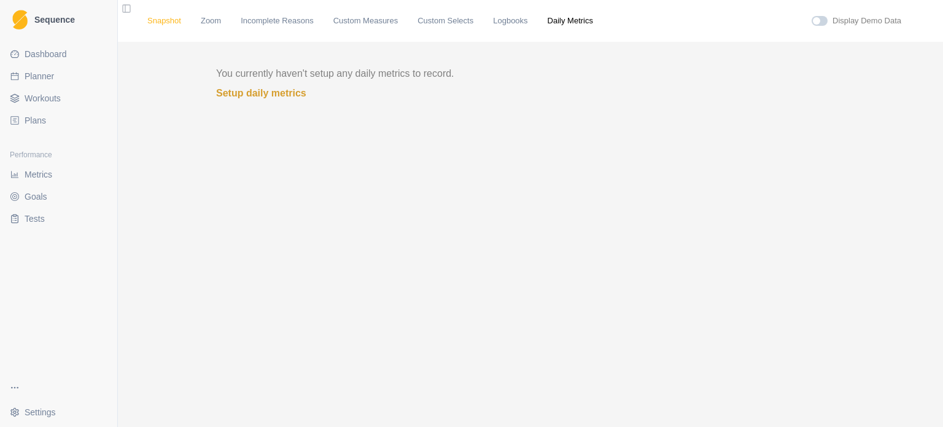
click at [164, 24] on link "Snapshot" at bounding box center [164, 21] width 34 height 12
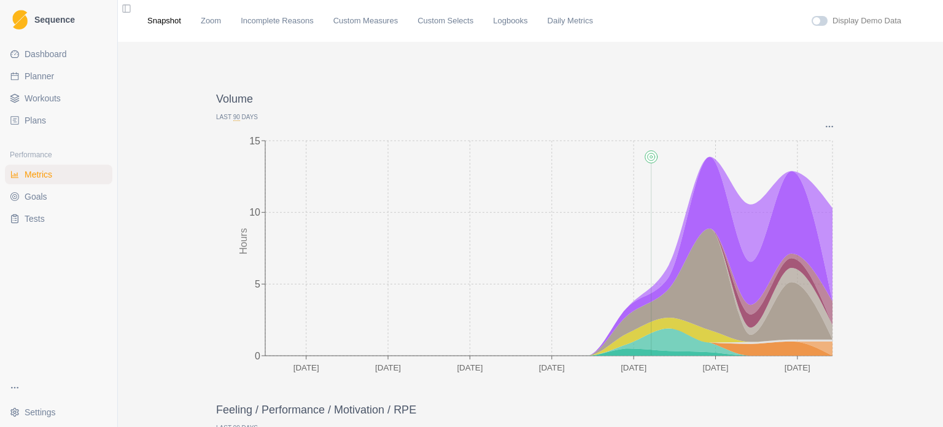
scroll to position [184, 0]
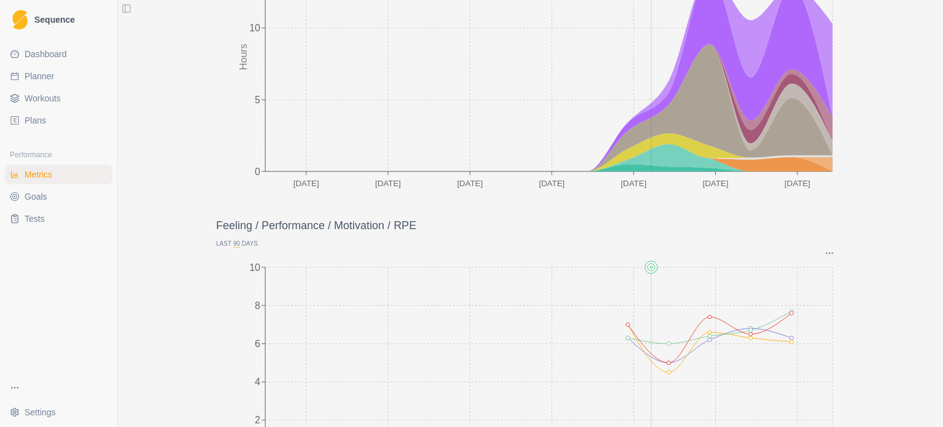
click at [63, 201] on link "Goals" at bounding box center [58, 197] width 107 height 20
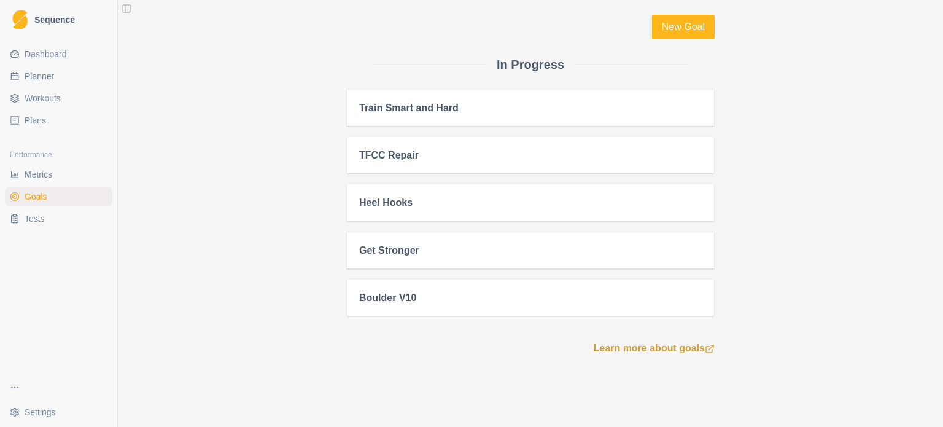
click at [75, 217] on link "Tests" at bounding box center [58, 219] width 107 height 20
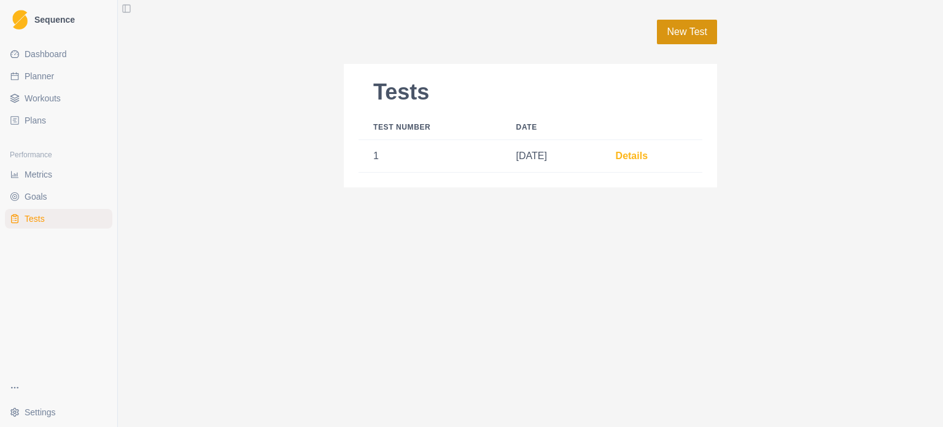
click at [677, 28] on link "New Test" at bounding box center [687, 32] width 60 height 25
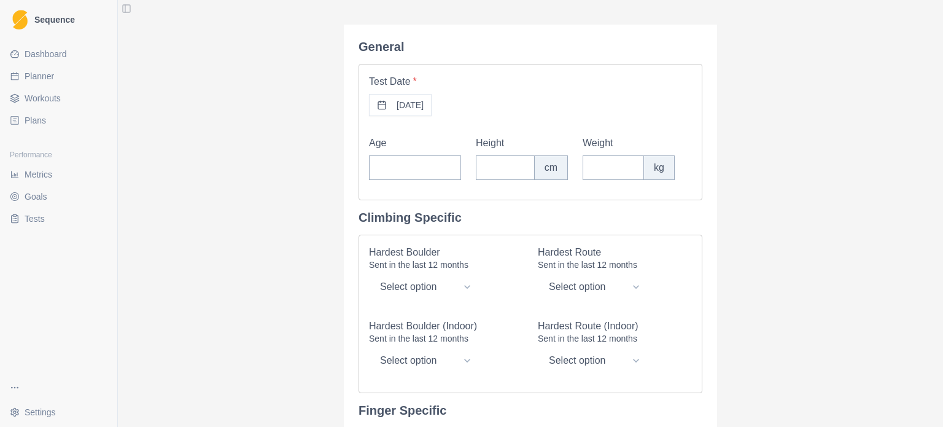
click at [28, 61] on link "Dashboard" at bounding box center [58, 54] width 107 height 20
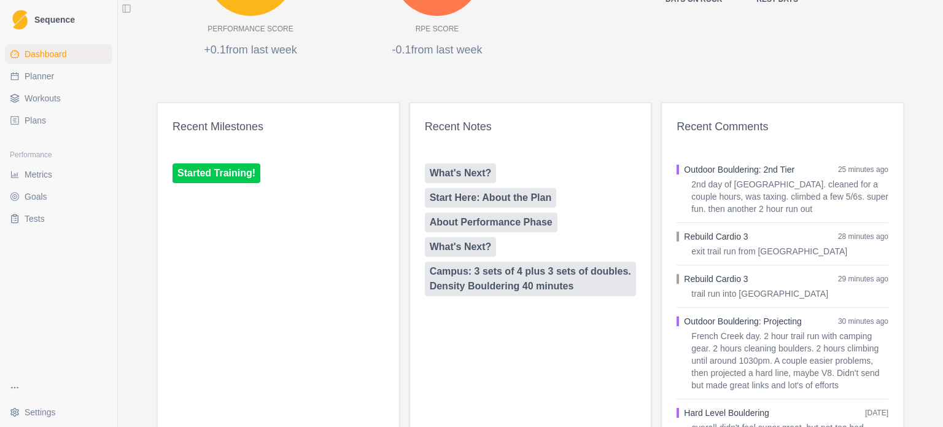
scroll to position [889, 0]
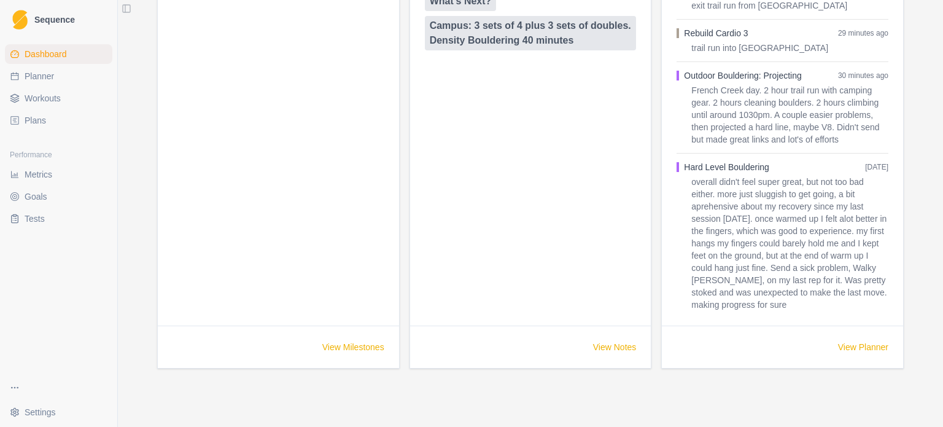
click at [855, 350] on link "View Planner" at bounding box center [863, 347] width 50 height 12
select select "month"
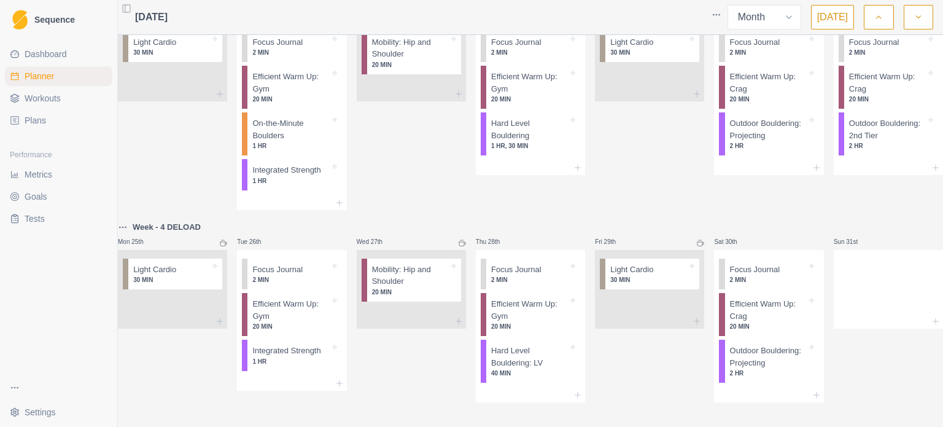
scroll to position [759, 0]
click at [460, 239] on icon at bounding box center [461, 242] width 7 height 7
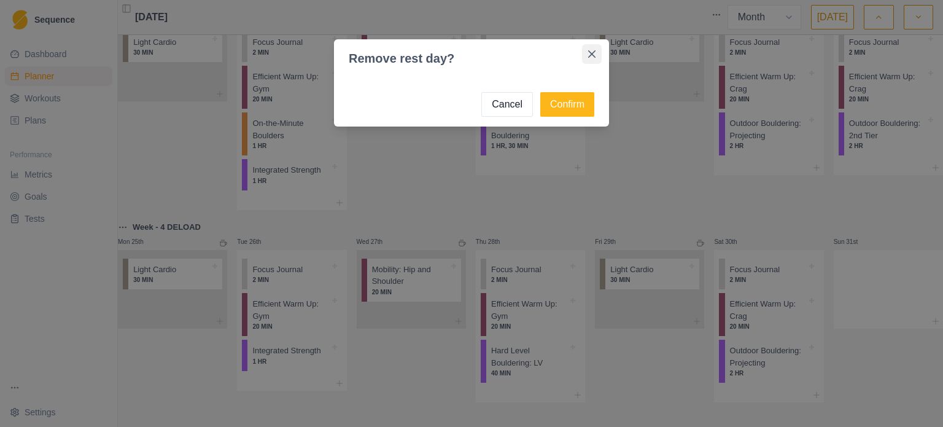
click at [594, 58] on button "Close" at bounding box center [592, 54] width 20 height 20
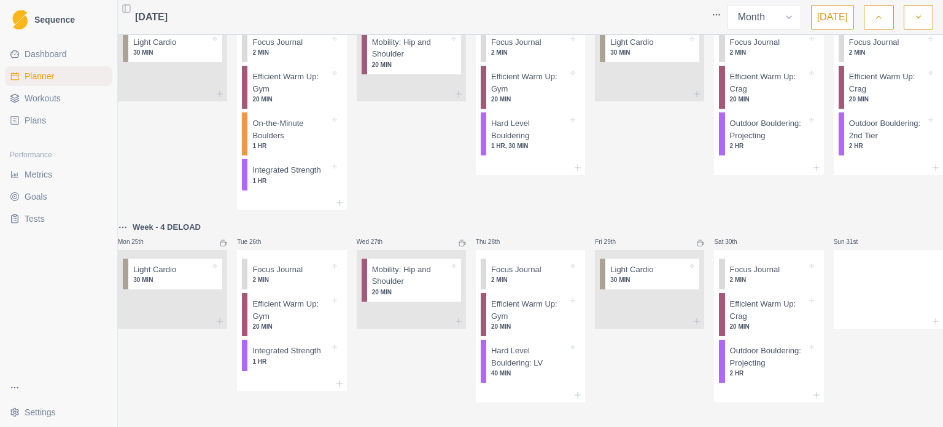
click at [910, 21] on button "button" at bounding box center [917, 17] width 29 height 25
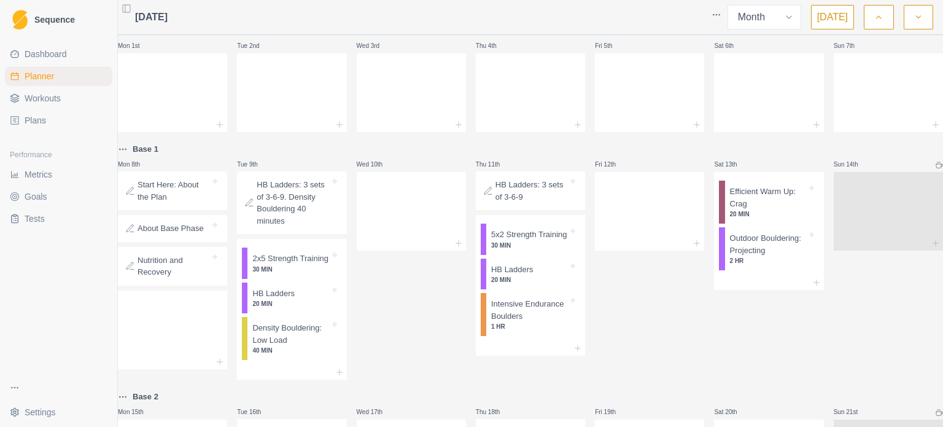
scroll to position [0, 0]
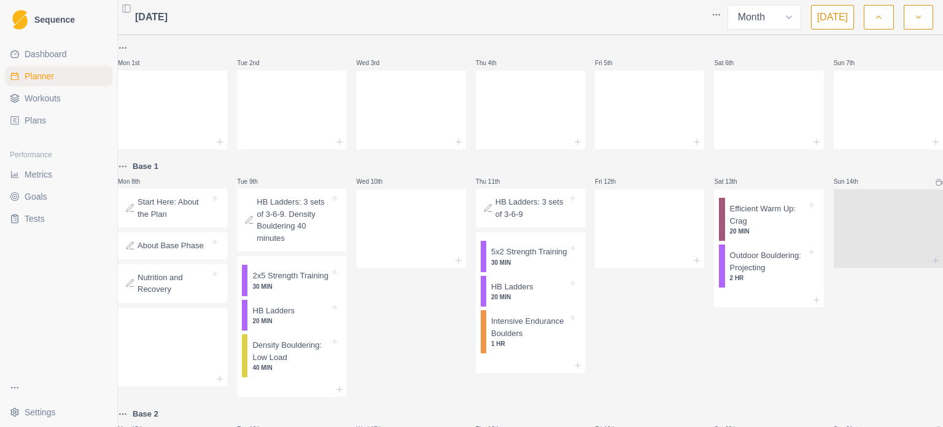
click at [891, 16] on button "button" at bounding box center [878, 17] width 29 height 25
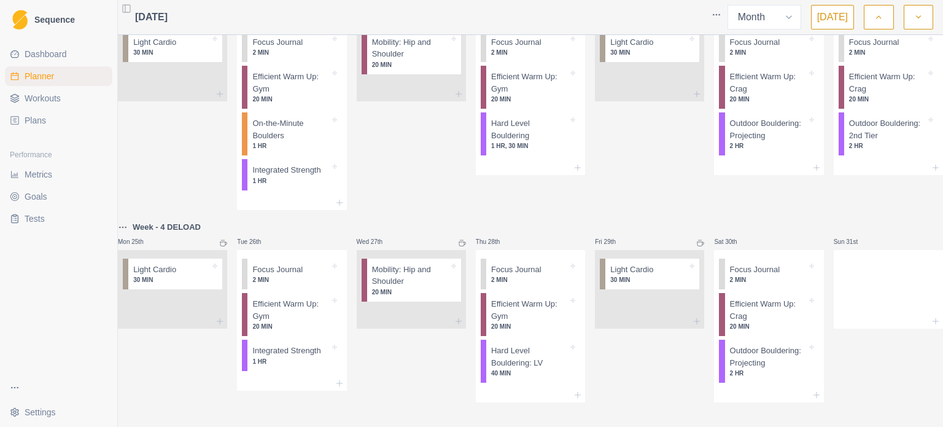
scroll to position [697, 0]
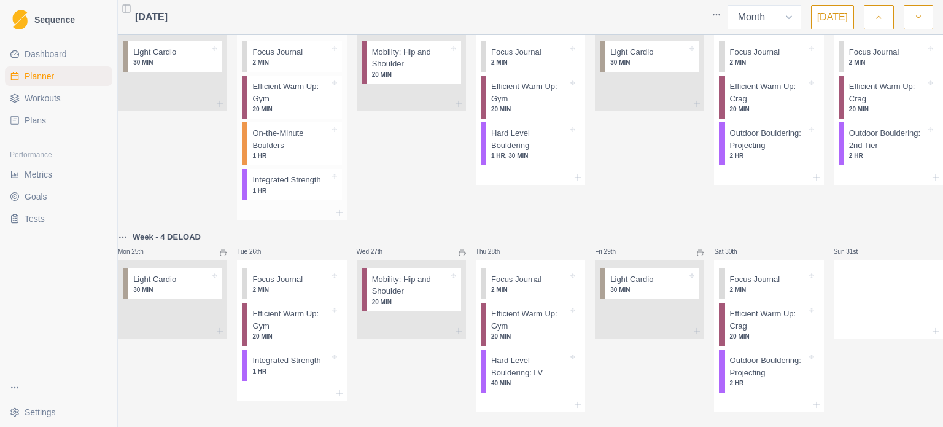
click at [298, 200] on div "Integrated Strength 1 HR" at bounding box center [294, 184] width 94 height 31
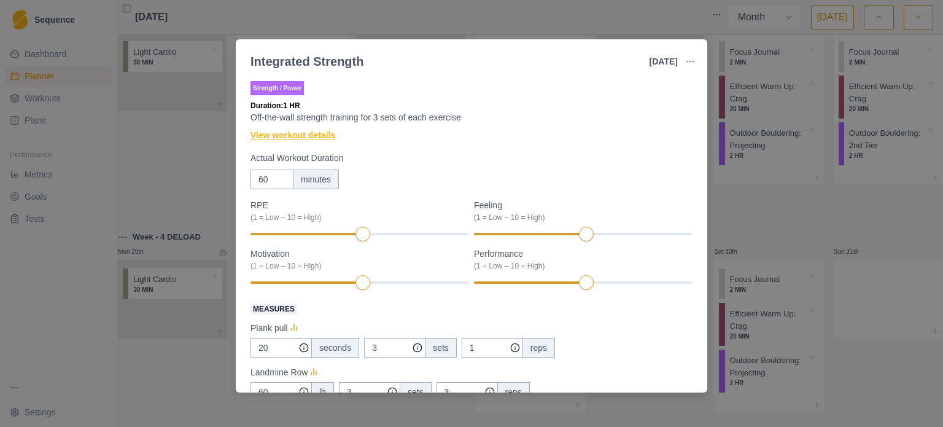
click at [282, 139] on link "View workout details" at bounding box center [292, 135] width 85 height 13
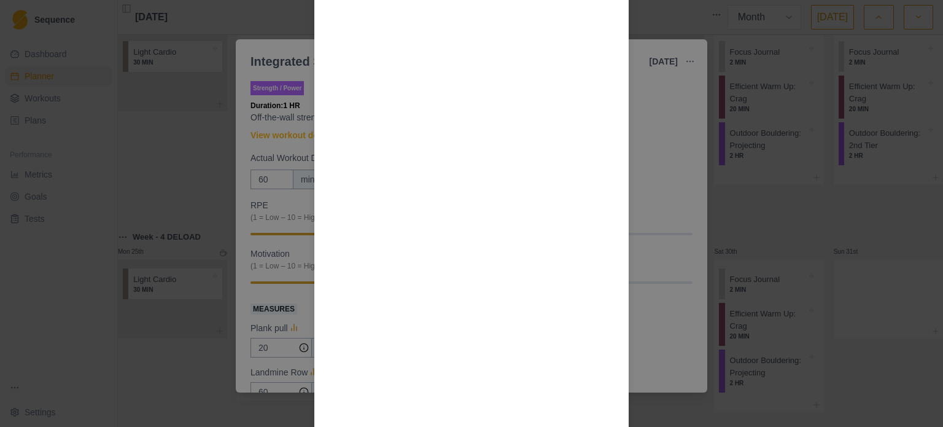
scroll to position [390, 0]
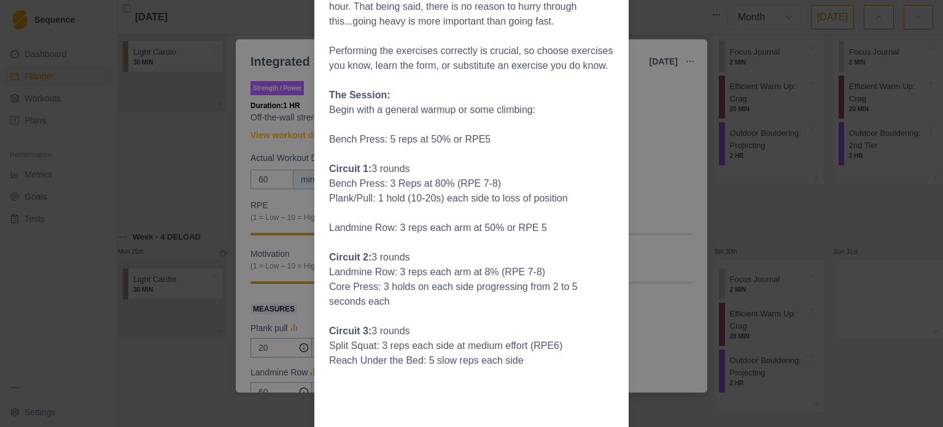
click at [651, 152] on div "Workout Details General strength training is important, as it allows us to have…" at bounding box center [471, 213] width 943 height 427
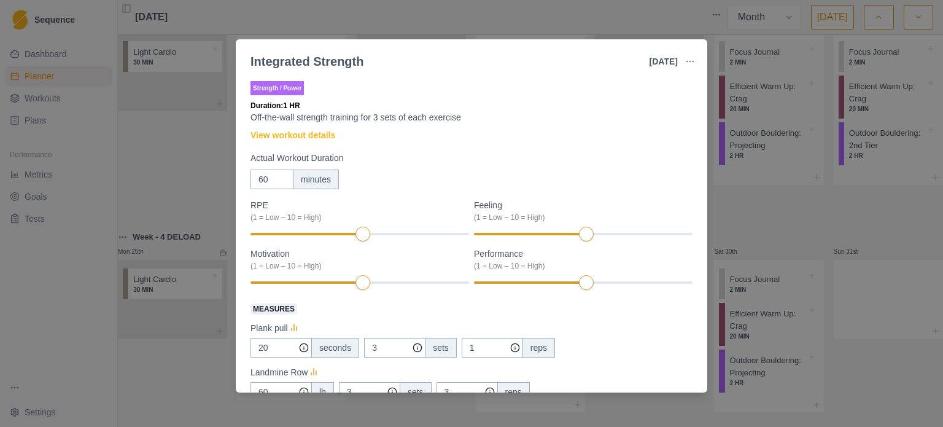
drag, startPoint x: 798, startPoint y: 241, endPoint x: 759, endPoint y: 239, distance: 38.7
click at [795, 242] on div "Integrated Strength [DATE] Link To Goal View Workout Metrics Edit Original Work…" at bounding box center [471, 213] width 943 height 427
